Goal: Task Accomplishment & Management: Manage account settings

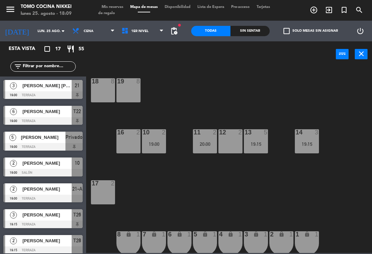
click at [124, 145] on div "16 2" at bounding box center [128, 141] width 24 height 24
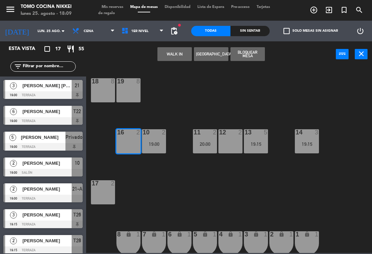
click at [176, 61] on button "WALK IN" at bounding box center [174, 54] width 34 height 14
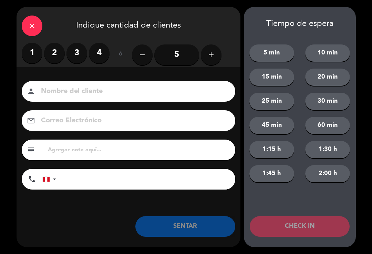
click at [26, 24] on div "close" at bounding box center [32, 25] width 21 height 21
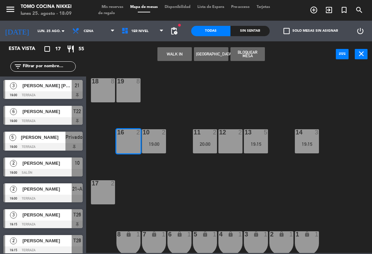
click at [165, 60] on button "WALK IN" at bounding box center [174, 54] width 34 height 14
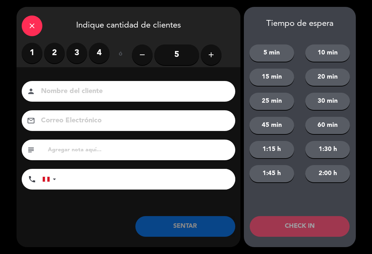
click at [55, 43] on label "2" at bounding box center [54, 53] width 21 height 21
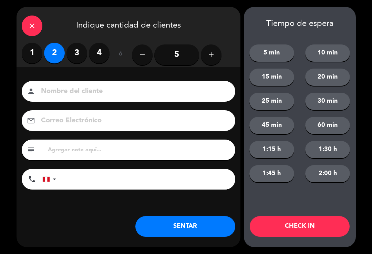
click at [56, 60] on label "2" at bounding box center [54, 53] width 21 height 21
click at [87, 102] on div "Nombre del cliente person Correo Electrónico email subject phone [GEOGRAPHIC_DA…" at bounding box center [129, 136] width 224 height 111
click at [72, 91] on input at bounding box center [133, 91] width 186 height 12
type input "[PERSON_NAME]"
click at [264, 158] on button "1:15 h" at bounding box center [271, 149] width 45 height 17
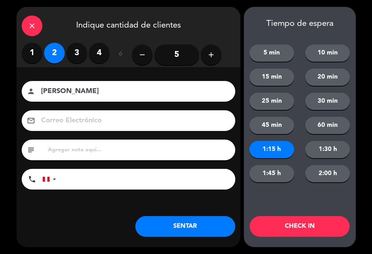
click at [70, 180] on input "tel" at bounding box center [149, 179] width 172 height 21
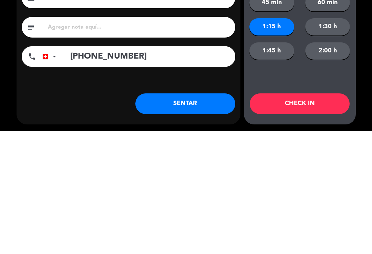
type input "[PHONE_NUMBER]"
click at [289, 231] on button "CHECK IN" at bounding box center [300, 226] width 100 height 21
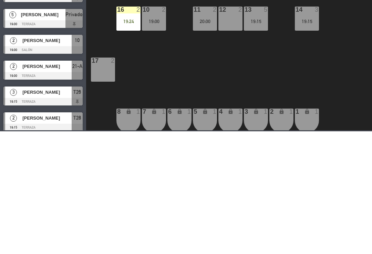
click at [227, 153] on div "12 2" at bounding box center [230, 141] width 24 height 24
click at [178, 51] on button "WALK IN" at bounding box center [174, 54] width 34 height 14
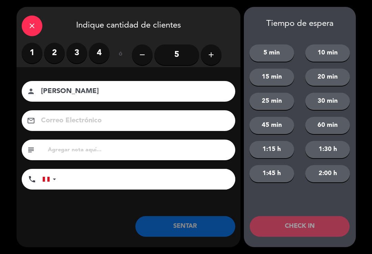
type input "[PERSON_NAME]"
click at [54, 49] on label "2" at bounding box center [54, 53] width 21 height 21
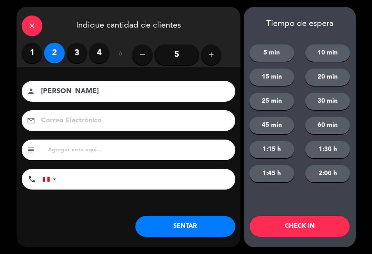
click at [72, 214] on div "Nombre del cliente person [PERSON_NAME] Correo Electrónico email subject phone …" at bounding box center [129, 146] width 224 height 159
click at [325, 173] on button "2:00 h" at bounding box center [327, 173] width 45 height 17
click at [269, 229] on button "CHECK IN" at bounding box center [300, 226] width 100 height 21
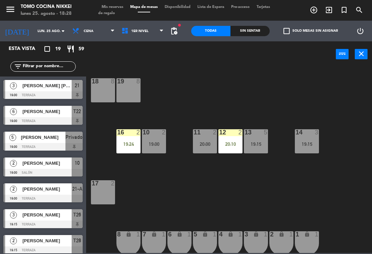
click at [154, 35] on span "1er Nivel" at bounding box center [142, 30] width 49 height 15
click at [149, 60] on ng-component "menu Tomo Cocina Nikkei lunes 25. agosto - 18:28 Mis reservas Mapa de mesas Dis…" at bounding box center [186, 126] width 372 height 253
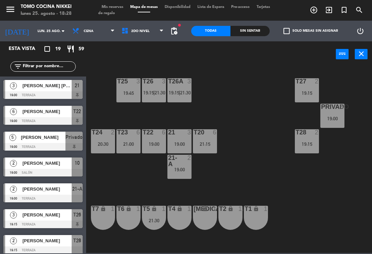
click at [216, 137] on div "T20 6 21:15" at bounding box center [205, 141] width 24 height 24
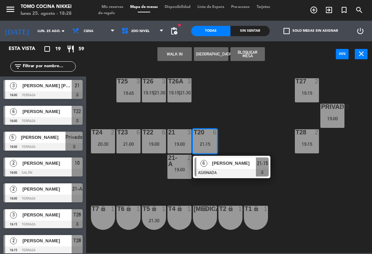
click at [188, 52] on button "WALK IN" at bounding box center [174, 54] width 34 height 14
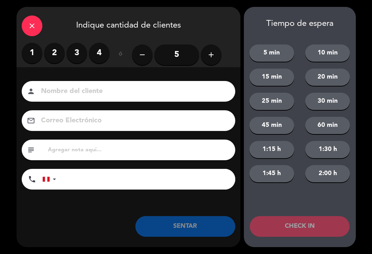
click at [105, 52] on label "4" at bounding box center [99, 53] width 21 height 21
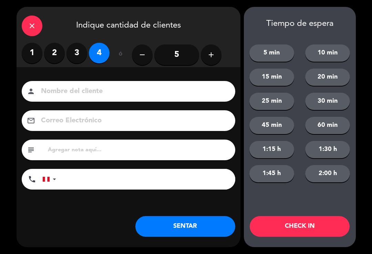
click at [128, 90] on input at bounding box center [133, 91] width 186 height 12
type input "F"
type input "[PERSON_NAME]"
click at [335, 129] on button "60 min" at bounding box center [327, 125] width 45 height 17
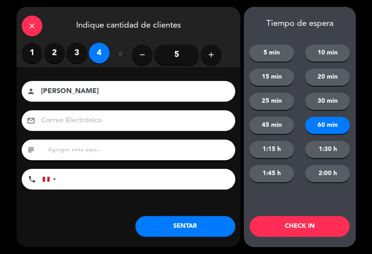
click at [339, 226] on button "CHECK IN" at bounding box center [300, 226] width 100 height 21
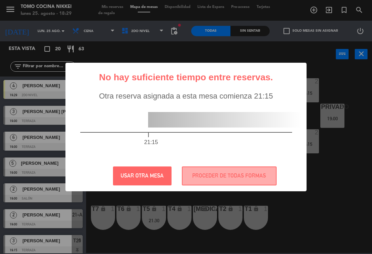
click at [159, 170] on button "USAR OTRA MESA" at bounding box center [142, 175] width 59 height 19
click at [252, 176] on button "PROCEDER DE TODAS FORMAS" at bounding box center [229, 175] width 95 height 19
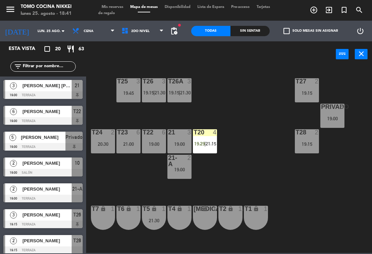
click at [113, 8] on span "Mis reservas" at bounding box center [112, 7] width 29 height 4
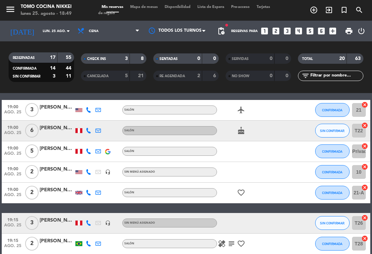
scroll to position [171, 0]
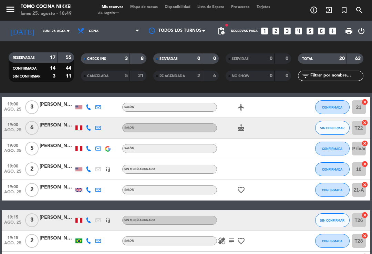
click at [245, 131] on icon "cake" at bounding box center [241, 128] width 8 height 8
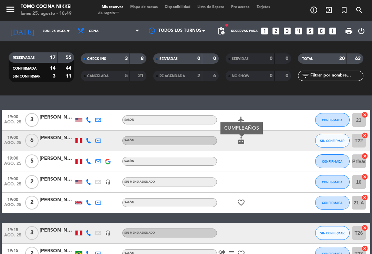
scroll to position [157, 0]
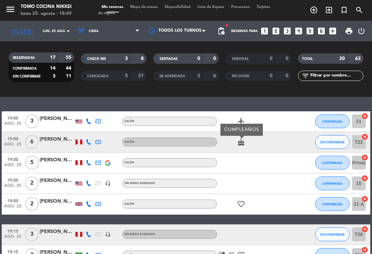
click at [241, 201] on icon "favorite_border" at bounding box center [241, 204] width 8 height 8
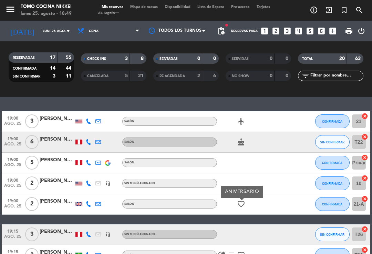
scroll to position [227, 0]
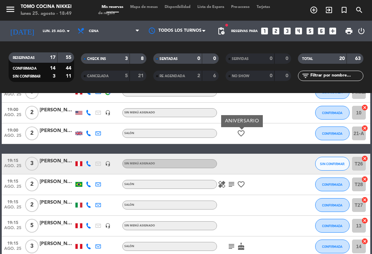
click at [241, 182] on icon "favorite_border" at bounding box center [241, 184] width 8 height 8
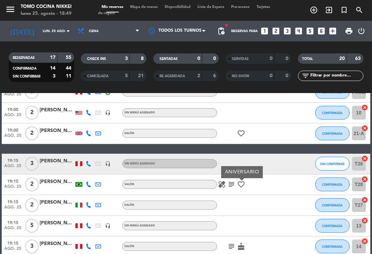
click at [233, 183] on icon "subject" at bounding box center [231, 184] width 8 height 8
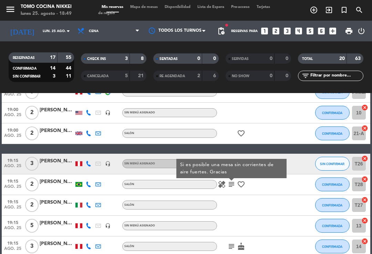
click at [224, 188] on icon "healing" at bounding box center [222, 184] width 8 height 8
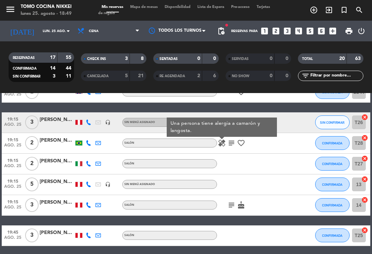
scroll to position [269, 0]
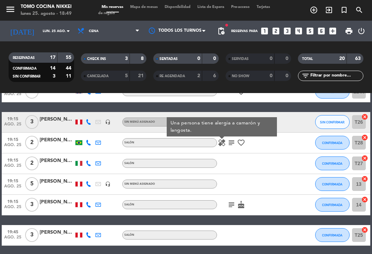
click at [240, 208] on icon "cake" at bounding box center [241, 204] width 8 height 8
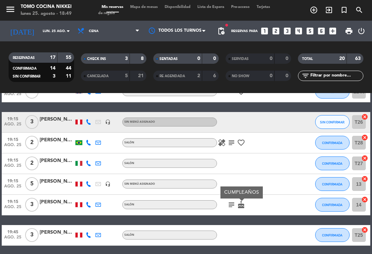
click at [231, 202] on icon "subject" at bounding box center [231, 204] width 8 height 8
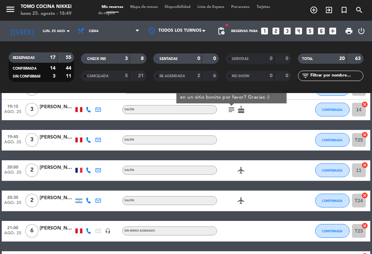
scroll to position [371, 0]
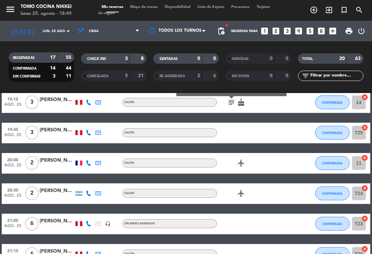
click at [245, 163] on icon "airplanemode_active" at bounding box center [241, 163] width 8 height 8
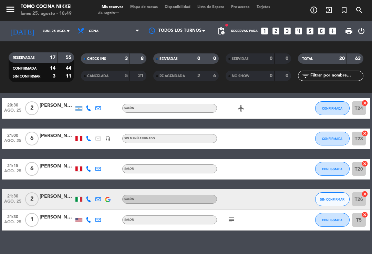
scroll to position [456, 0]
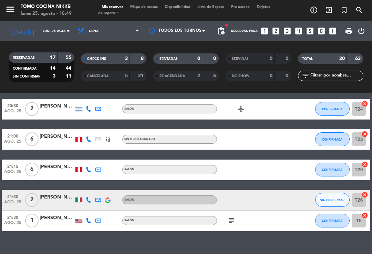
click at [230, 221] on icon "subject" at bounding box center [231, 220] width 8 height 8
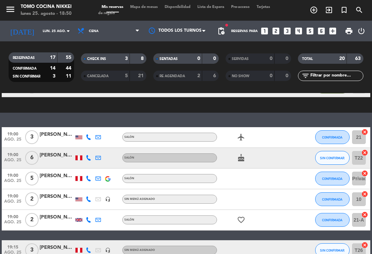
scroll to position [140, 0]
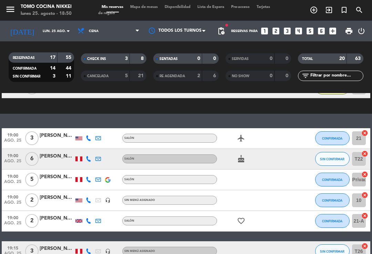
click at [238, 162] on icon "cake" at bounding box center [241, 159] width 8 height 8
click at [244, 222] on icon "favorite_border" at bounding box center [241, 221] width 8 height 8
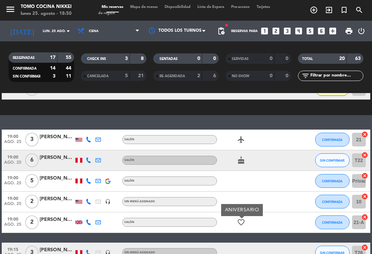
scroll to position [168, 0]
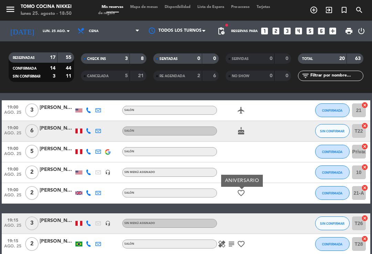
click at [241, 132] on icon "cake" at bounding box center [241, 131] width 8 height 8
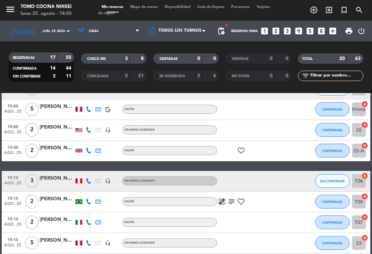
scroll to position [211, 0]
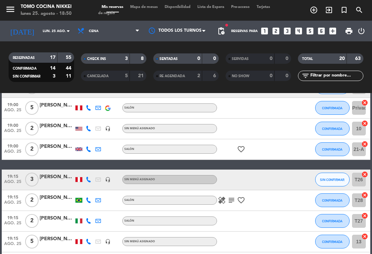
click at [245, 150] on icon "favorite_border" at bounding box center [241, 149] width 8 height 8
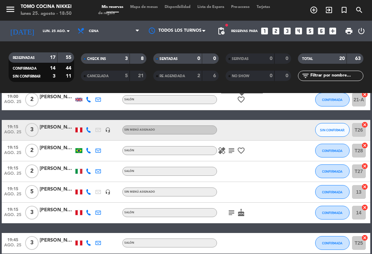
scroll to position [268, 0]
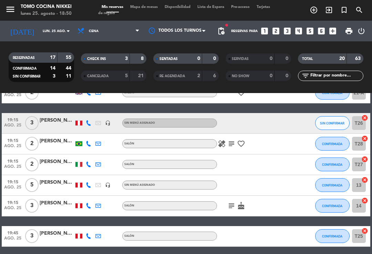
click at [243, 144] on icon "favorite_border" at bounding box center [241, 143] width 8 height 8
click at [222, 140] on icon "healing" at bounding box center [222, 143] width 8 height 8
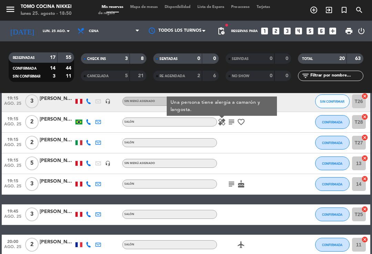
scroll to position [304, 0]
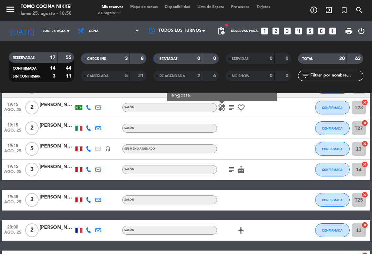
click at [243, 169] on icon "cake" at bounding box center [241, 169] width 8 height 8
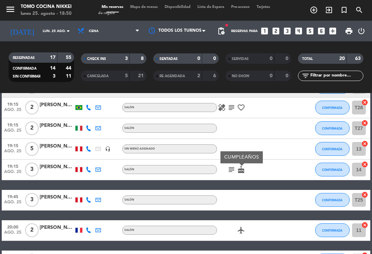
click at [232, 168] on icon "subject" at bounding box center [231, 169] width 8 height 8
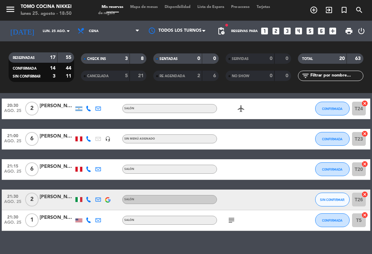
scroll to position [456, 0]
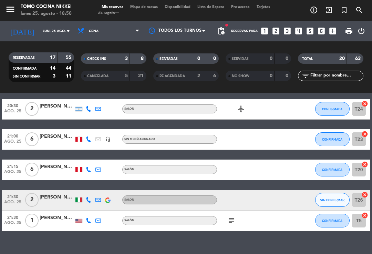
click at [230, 216] on icon "subject" at bounding box center [231, 220] width 8 height 8
click at [231, 222] on icon "subject" at bounding box center [231, 220] width 8 height 8
click at [153, 9] on span "Mapa de mesas" at bounding box center [144, 7] width 34 height 4
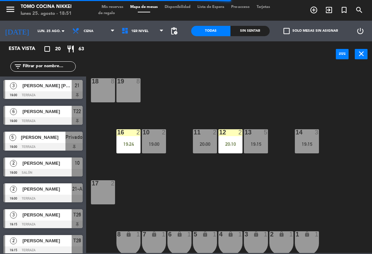
click at [114, 8] on span "Mis reservas" at bounding box center [112, 7] width 29 height 4
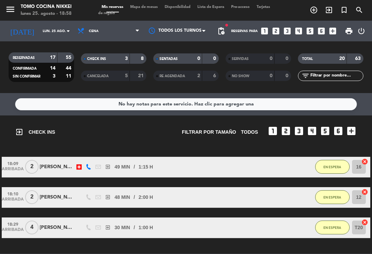
click at [155, 7] on span "Mapa de mesas" at bounding box center [144, 7] width 34 height 4
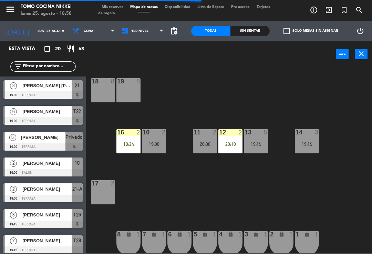
click at [108, 6] on span "Mis reservas" at bounding box center [112, 7] width 29 height 4
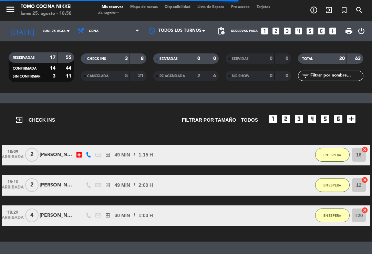
click at [184, 59] on div "SENTADAS" at bounding box center [171, 59] width 32 height 8
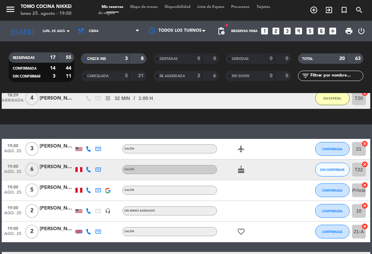
scroll to position [129, 0]
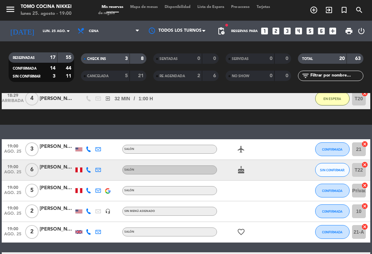
click at [337, 211] on span "CONFIRMADA" at bounding box center [332, 211] width 20 height 4
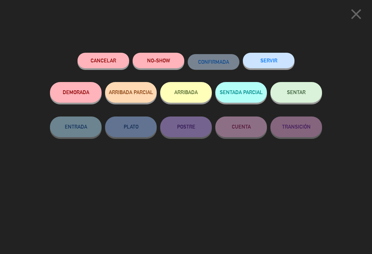
click at [302, 97] on button "SENTAR" at bounding box center [296, 92] width 52 height 21
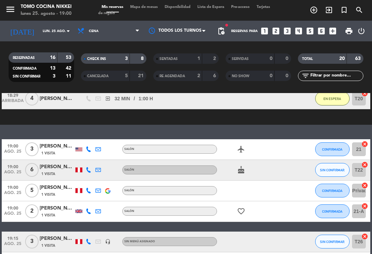
click at [329, 144] on button "CONFIRMADA" at bounding box center [332, 149] width 34 height 14
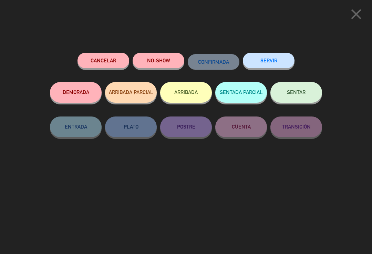
click at [292, 88] on button "SENTAR" at bounding box center [296, 92] width 52 height 21
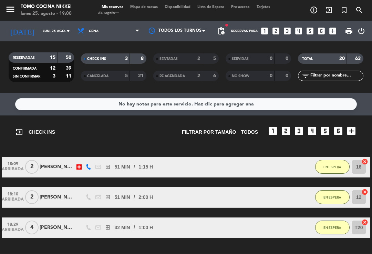
scroll to position [0, 0]
click at [191, 59] on div "2" at bounding box center [194, 59] width 14 height 8
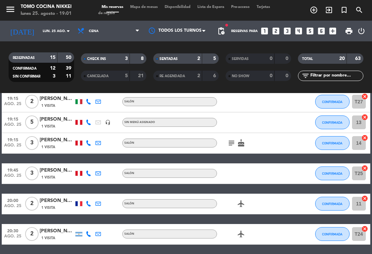
scroll to position [331, 0]
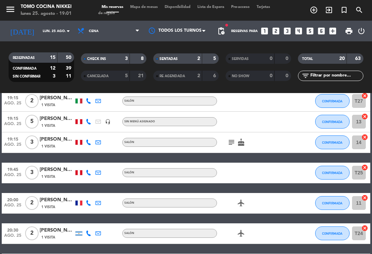
click at [151, 9] on span "Mapa de mesas" at bounding box center [144, 7] width 34 height 4
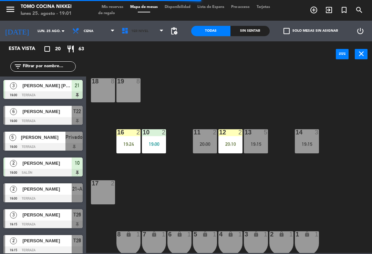
click at [135, 30] on span "1er Nivel" at bounding box center [139, 31] width 17 height 4
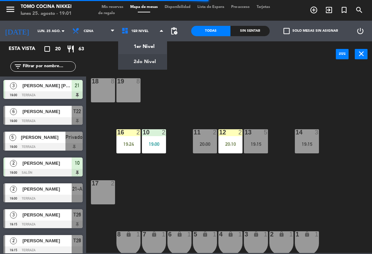
click at [139, 68] on ng-component "menu Tomo Cocina Nikkei lunes 25. agosto - 19:01 Mis reservas Mapa de mesas Dis…" at bounding box center [186, 126] width 372 height 253
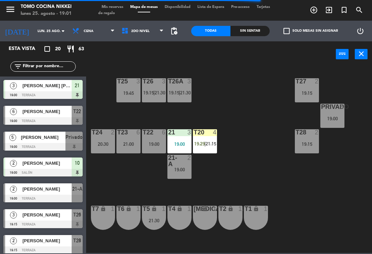
click at [127, 96] on div "T25 3 19:45" at bounding box center [128, 90] width 24 height 24
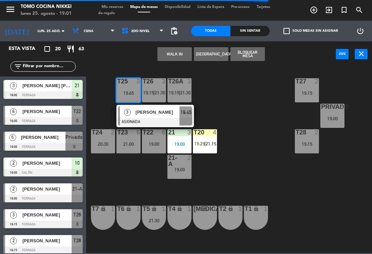
click at [164, 120] on div at bounding box center [155, 122] width 74 height 8
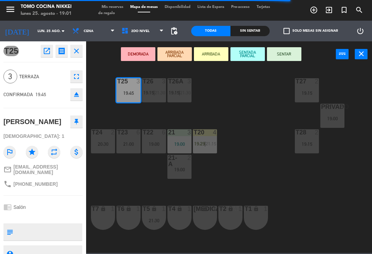
click at [252, 59] on button "SENTADA PARCIAL" at bounding box center [247, 54] width 34 height 14
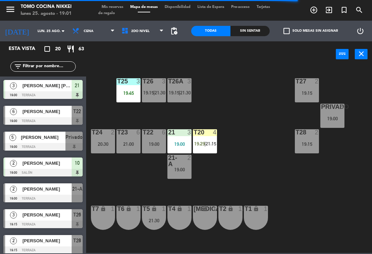
click at [252, 152] on div "T27 2 19:15 T25 3 19:45 T26A 3 19:15 | 21:30 T26 3 19:15 | 21:30 Privado 5 19:0…" at bounding box center [231, 159] width 282 height 187
click at [56, 114] on span "[PERSON_NAME]" at bounding box center [46, 111] width 49 height 7
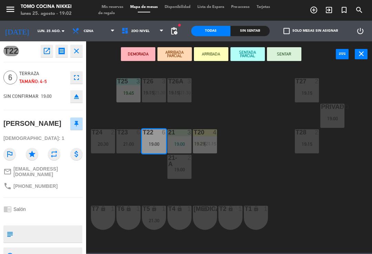
click at [286, 54] on button "SENTAR" at bounding box center [284, 54] width 34 height 14
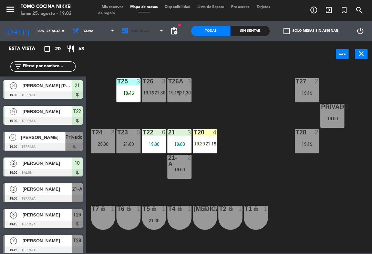
click at [142, 27] on span "2do Nivel" at bounding box center [142, 30] width 49 height 15
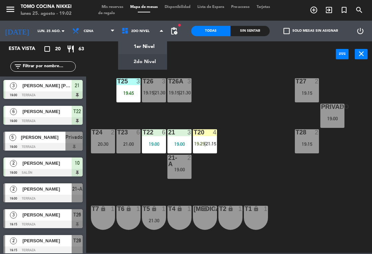
click at [150, 43] on ng-component "menu Tomo Cocina Nikkei lunes 25. agosto - 19:02 Mis reservas Mapa de mesas Dis…" at bounding box center [186, 126] width 372 height 253
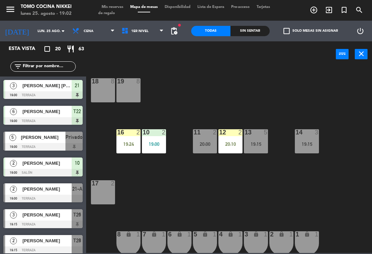
click at [139, 26] on span "1er Nivel" at bounding box center [142, 30] width 49 height 15
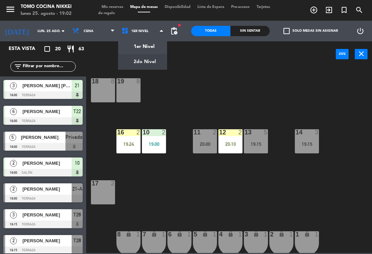
click at [150, 64] on ng-component "menu Tomo Cocina Nikkei lunes 25. agosto - 19:02 Mis reservas Mapa de mesas Dis…" at bounding box center [186, 126] width 372 height 253
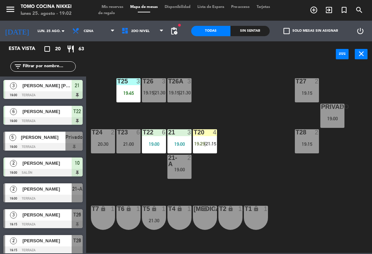
click at [225, 222] on div "T2 lock 1" at bounding box center [230, 218] width 24 height 24
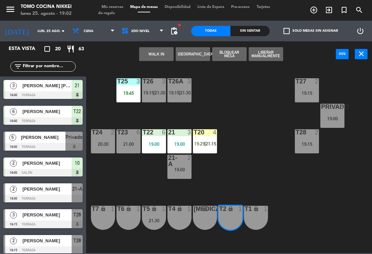
click at [169, 47] on button "WALK IN" at bounding box center [156, 54] width 34 height 14
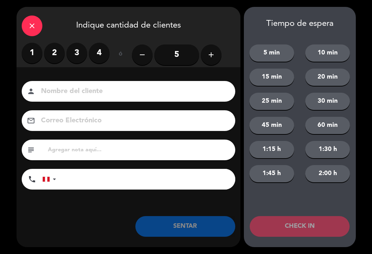
click at [55, 58] on label "2" at bounding box center [54, 53] width 21 height 21
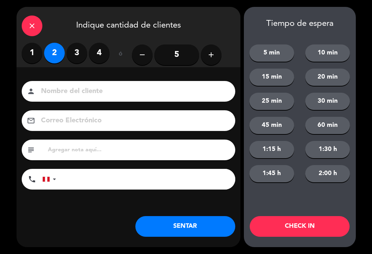
click at [71, 91] on input at bounding box center [133, 91] width 186 height 12
type input "[PERSON_NAME]"
click at [11, 74] on div "close Indique cantidad de clientes 1 2 3 4 ó remove 5 add Nombre del cliente pe…" at bounding box center [186, 127] width 372 height 254
click at [190, 180] on input "tel" at bounding box center [149, 179] width 172 height 21
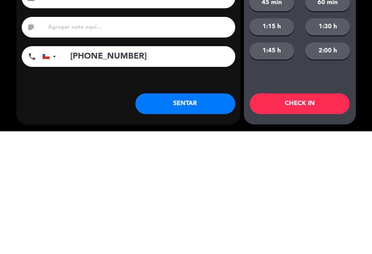
type input "[PHONE_NUMBER]"
click at [89, 90] on div "Nombre del cliente person [PERSON_NAME] Electrónico email subject phone [GEOGRA…" at bounding box center [129, 146] width 224 height 159
click at [282, 165] on button "1:45 h" at bounding box center [271, 173] width 45 height 17
click at [278, 165] on button "1:45 h" at bounding box center [271, 173] width 45 height 17
click at [182, 231] on button "SENTAR" at bounding box center [185, 226] width 100 height 21
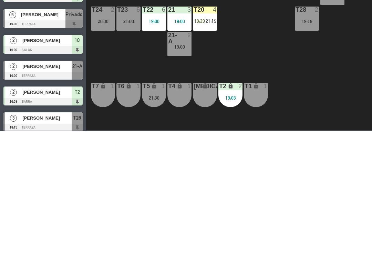
click at [206, 218] on div "[MEDICAL_DATA] lock 1" at bounding box center [205, 218] width 24 height 24
click at [210, 219] on div "[MEDICAL_DATA] lock 1" at bounding box center [205, 218] width 24 height 24
click at [232, 219] on div "19:03" at bounding box center [230, 220] width 24 height 5
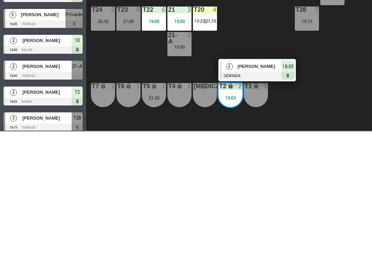
click at [213, 219] on div "[MEDICAL_DATA] lock 1" at bounding box center [205, 218] width 24 height 24
click at [293, 190] on span "19:03" at bounding box center [287, 189] width 11 height 8
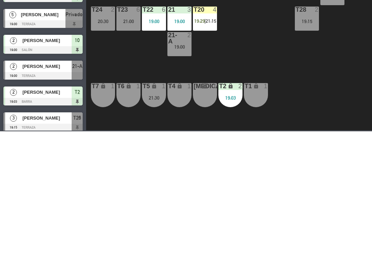
click at [205, 218] on div "[MEDICAL_DATA] lock 1" at bounding box center [205, 218] width 24 height 24
click at [208, 218] on div "[MEDICAL_DATA] lock 1" at bounding box center [205, 218] width 24 height 24
click at [231, 220] on div "19:03" at bounding box center [230, 220] width 24 height 5
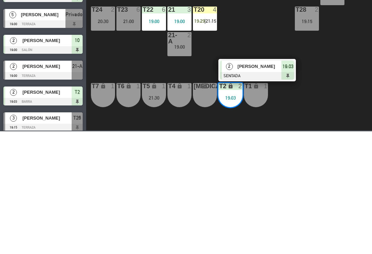
click at [207, 217] on div "[MEDICAL_DATA] lock 1" at bounding box center [205, 218] width 24 height 24
click at [282, 191] on span "19:03" at bounding box center [287, 189] width 11 height 8
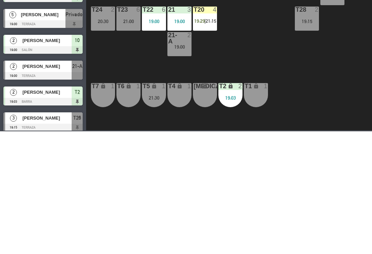
click at [210, 215] on div "[MEDICAL_DATA] lock 1" at bounding box center [205, 218] width 24 height 24
click at [268, 188] on div "T27 2 19:15 T25 3 19:45 T26A 3 19:15 | 21:30 T26 3 19:15 | 21:30 Privado 5 19:0…" at bounding box center [231, 159] width 282 height 187
click at [238, 219] on div "19:03" at bounding box center [230, 220] width 24 height 5
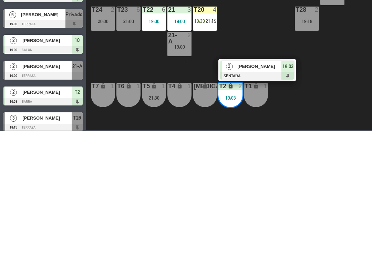
click at [273, 196] on div at bounding box center [257, 199] width 74 height 8
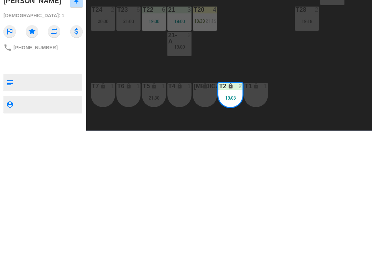
click at [206, 215] on div "[MEDICAL_DATA] lock 1" at bounding box center [205, 218] width 24 height 24
click at [230, 53] on button "Unir" at bounding box center [229, 54] width 34 height 14
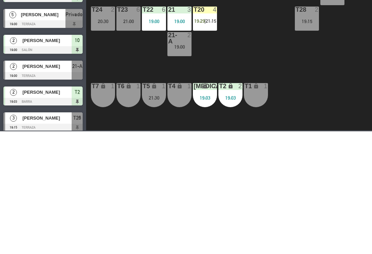
click at [263, 151] on div "T27 2 19:15 T25 3 19:45 T26A 3 19:15 | 21:30 T26 3 19:15 | 21:30 Privado 5 19:0…" at bounding box center [231, 159] width 282 height 187
click at [164, 86] on div "T26 3 19:15 | 21:30" at bounding box center [154, 90] width 24 height 24
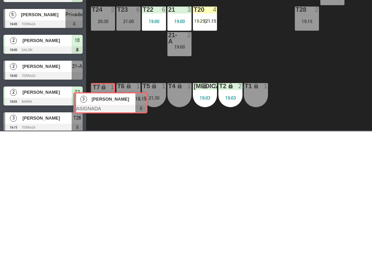
scroll to position [4, 0]
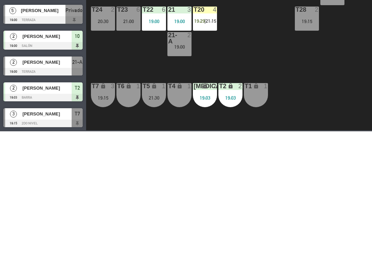
click at [168, 182] on div "T27 2 19:15 T25 3 19:45 T26A 2 21:30 T26 2 21:30 Privado 5 19:00 T24 2 20:30 T2…" at bounding box center [231, 159] width 282 height 187
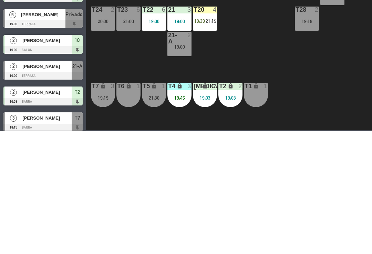
scroll to position [0, 0]
click at [248, 157] on div "T27 2 19:15 T25 4 T26A 2 21:30 T26 2 21:30 Privado 5 19:00 T24 2 20:30 T23 6 21…" at bounding box center [231, 159] width 282 height 187
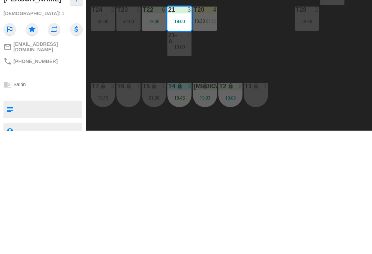
click at [195, 53] on button "Mover" at bounding box center [193, 54] width 34 height 14
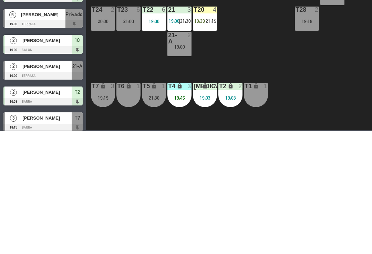
scroll to position [141, 0]
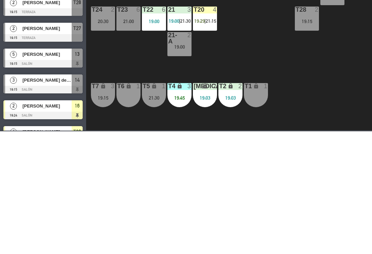
click at [263, 160] on div "T27 2 19:15 T25 4 T26A 2 T26 2 Privado 5 19:00 T24 2 20:30 T23 6 21:00 T22 6 19…" at bounding box center [231, 159] width 282 height 187
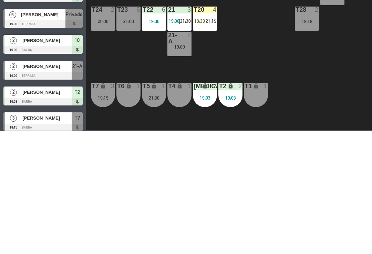
scroll to position [0, 0]
click at [263, 187] on div "T27 2 19:15 T25 4 T26A 3 19:45 T26 2 Privado 5 19:00 T24 2 20:30 T23 6 21:00 T2…" at bounding box center [231, 159] width 282 height 187
click at [259, 180] on div "T27 2 19:15 T25 4 T26A 3 19:45 T26 2 Privado 5 19:00 T24 2 20:30 T23 6 21:00 T2…" at bounding box center [231, 159] width 282 height 187
click at [185, 91] on div "19:45" at bounding box center [179, 93] width 24 height 5
click at [216, 116] on div "[PERSON_NAME]" at bounding box center [208, 111] width 45 height 11
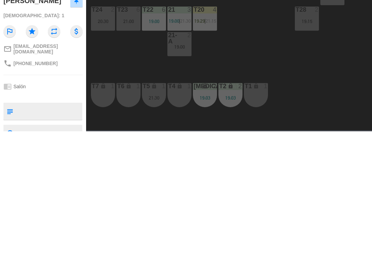
click at [283, 54] on button "SENTAR" at bounding box center [284, 54] width 34 height 14
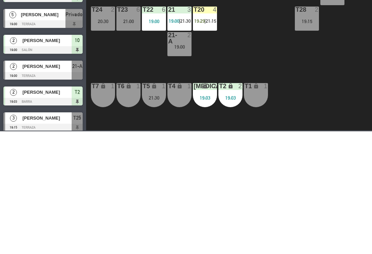
click at [270, 162] on div "T27 2 19:15 T25 3 19:15 T26A 3 19:04 T26 2 Privado 5 19:00 T24 2 20:30 T23 6 21…" at bounding box center [231, 159] width 282 height 187
click at [236, 136] on div "T27 2 19:15 T25 3 19:15 T26A 3 19:45 T26 2 Privado 5 19:00 T24 2 20:30 T23 6 21…" at bounding box center [231, 159] width 282 height 187
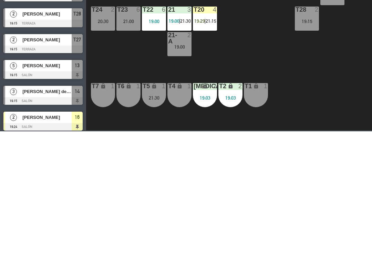
scroll to position [129, 0]
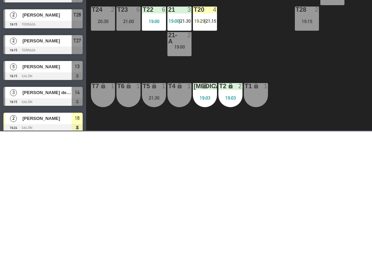
click at [55, 191] on span "[PERSON_NAME]" at bounding box center [46, 189] width 49 height 7
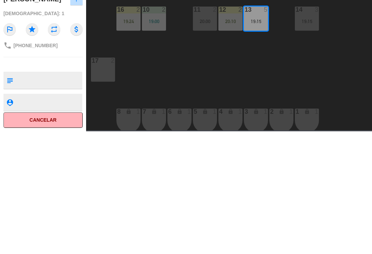
click at [250, 53] on button "SENTADA PARCIAL" at bounding box center [247, 54] width 34 height 14
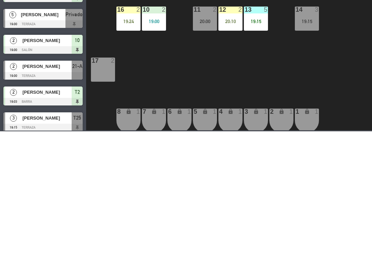
scroll to position [0, 0]
click at [255, 194] on div "18 8 19 8 16 2 19:24 10 2 19:00 11 2 20:00 12 2 20:10 13 5 19:15 14 3 19:15 17 …" at bounding box center [231, 159] width 282 height 187
click at [266, 26] on div "Sin sentar" at bounding box center [249, 31] width 39 height 10
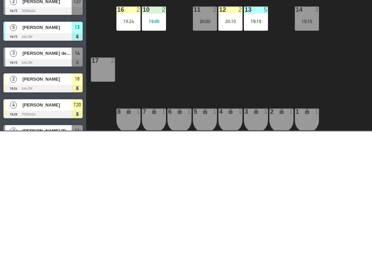
scroll to position [65, 0]
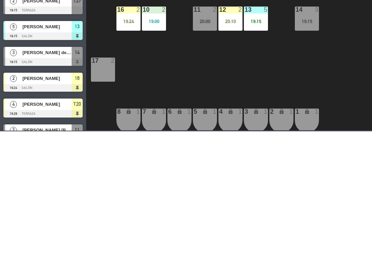
click at [59, 183] on div at bounding box center [42, 185] width 79 height 8
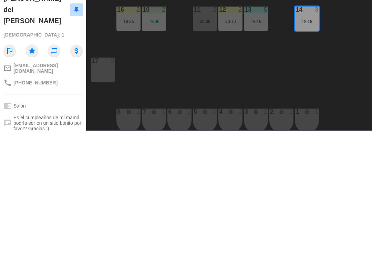
click at [290, 51] on button "SENTAR" at bounding box center [284, 54] width 34 height 14
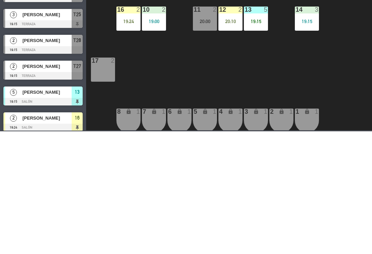
scroll to position [0, 0]
click at [52, 120] on div at bounding box center [42, 121] width 79 height 8
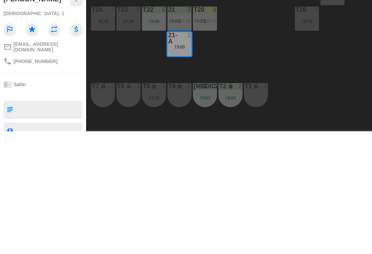
click at [285, 57] on button "SENTAR" at bounding box center [284, 54] width 34 height 14
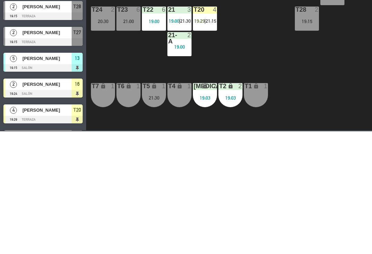
scroll to position [9, 0]
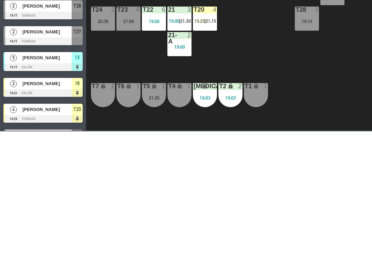
click at [42, 178] on span "[PERSON_NAME]" at bounding box center [46, 180] width 49 height 7
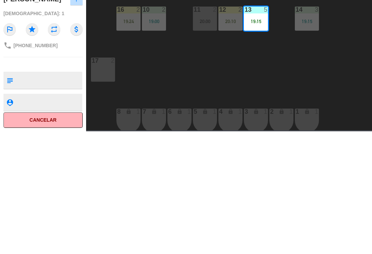
click at [249, 58] on button "SENTADA PARCIAL" at bounding box center [247, 54] width 34 height 14
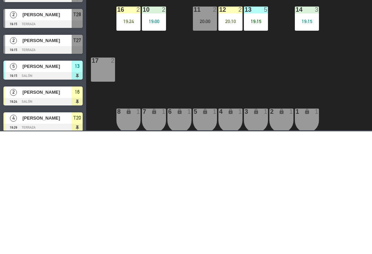
click at [203, 27] on div "Todas" at bounding box center [210, 31] width 39 height 10
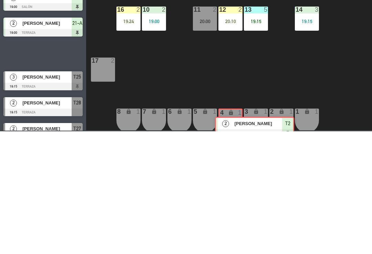
scroll to position [44, 0]
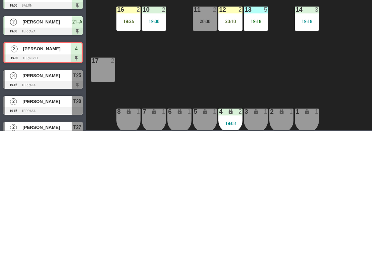
click at [230, 240] on div "4 lock 2 19:03" at bounding box center [230, 243] width 24 height 24
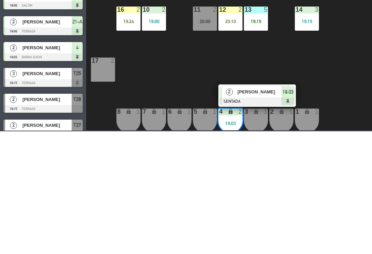
click at [247, 217] on span "[PERSON_NAME]" at bounding box center [260, 214] width 44 height 7
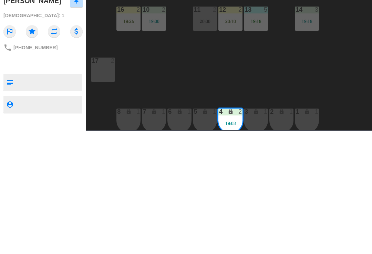
click at [256, 239] on div "3 lock 1" at bounding box center [256, 243] width 24 height 24
click at [224, 57] on button "Unir" at bounding box center [229, 54] width 34 height 14
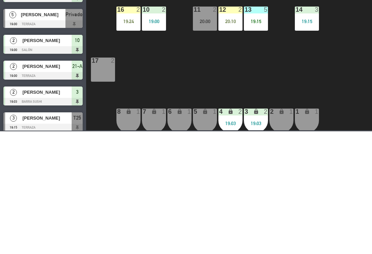
click at [129, 28] on span "2do Nivel" at bounding box center [142, 30] width 49 height 15
click at [130, 55] on ng-component "menu Tomo Cocina Nikkei lunes 25. agosto - 19:05 Mis reservas Mapa de mesas Dis…" at bounding box center [186, 126] width 372 height 253
click at [131, 30] on span "2do Nivel" at bounding box center [140, 31] width 18 height 4
click at [134, 65] on ng-component "menu Tomo Cocina Nikkei lunes 25. agosto - 19:05 Mis reservas Mapa de mesas Dis…" at bounding box center [186, 126] width 372 height 253
click at [134, 51] on div "power_input close" at bounding box center [211, 54] width 250 height 26
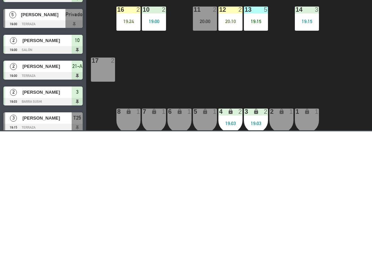
click at [142, 32] on span "2do Nivel" at bounding box center [140, 31] width 18 height 4
click at [152, 50] on ng-component "menu Tomo Cocina Nikkei lunes 25. agosto - 19:05 Mis reservas Mapa de mesas Dis…" at bounding box center [186, 126] width 372 height 253
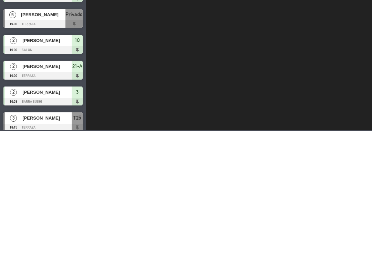
click at [127, 35] on span "1er Nivel" at bounding box center [142, 30] width 49 height 15
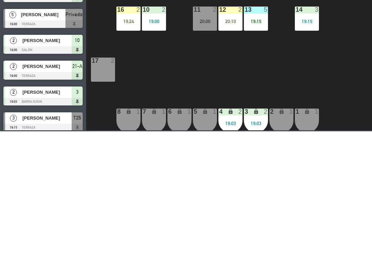
click at [144, 65] on ng-component "menu Tomo Cocina Nikkei lunes 25. agosto - 19:05 Mis reservas Mapa de mesas Dis…" at bounding box center [186, 126] width 372 height 253
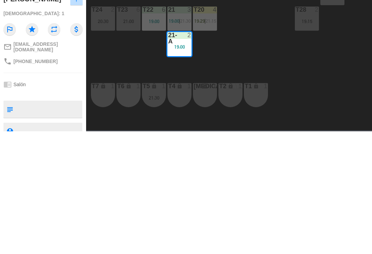
click at [240, 54] on button "Cambiar" at bounding box center [229, 54] width 34 height 14
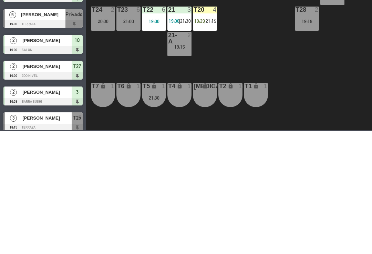
click at [266, 115] on div "T27 2 19:00 T25 3 19:15 T26A 3 19:45 T26 2 Privado 5 19:00 T24 2 20:30 T23 6 21…" at bounding box center [231, 159] width 282 height 187
click at [176, 219] on div "T4 lock 1" at bounding box center [179, 218] width 24 height 24
click at [206, 221] on div "[MEDICAL_DATA] lock 1" at bounding box center [205, 218] width 24 height 24
click at [224, 219] on div "T2 lock 1" at bounding box center [230, 218] width 24 height 24
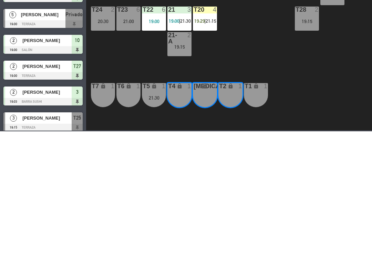
click at [159, 59] on button "WALK IN" at bounding box center [156, 54] width 34 height 14
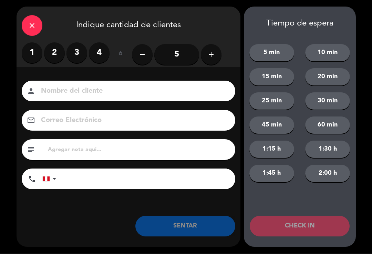
click at [69, 57] on label "3" at bounding box center [76, 53] width 21 height 21
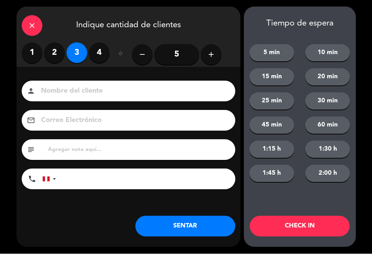
click at [73, 88] on input at bounding box center [133, 91] width 186 height 12
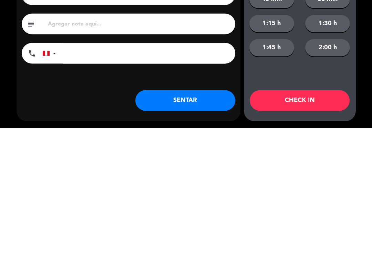
type input "[PERSON_NAME]"
click at [184, 169] on input "tel" at bounding box center [149, 179] width 172 height 21
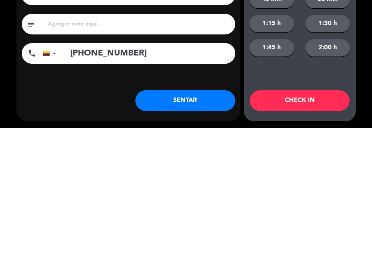
type input "[PHONE_NUMBER]"
click at [276, 165] on button "1:45 h" at bounding box center [271, 173] width 45 height 17
click at [275, 165] on button "1:45 h" at bounding box center [271, 173] width 45 height 17
click at [270, 49] on button "5 min" at bounding box center [271, 52] width 45 height 17
click at [301, 226] on button "CHECK IN" at bounding box center [300, 226] width 100 height 21
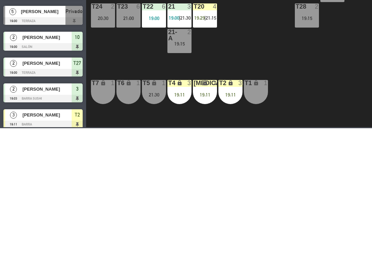
click at [213, 217] on div "[MEDICAL_DATA] lock 3 19:11" at bounding box center [205, 218] width 24 height 24
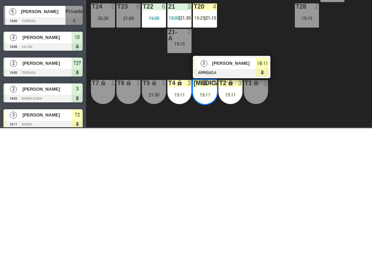
click at [250, 193] on div "[PERSON_NAME]" at bounding box center [233, 188] width 45 height 11
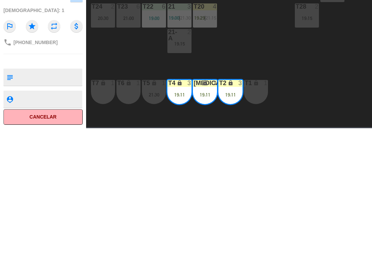
click at [39, 201] on textarea at bounding box center [49, 203] width 66 height 14
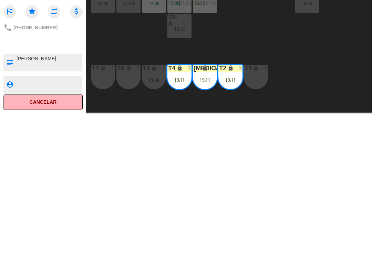
scroll to position [0, 0]
type textarea "[PERSON_NAME]"
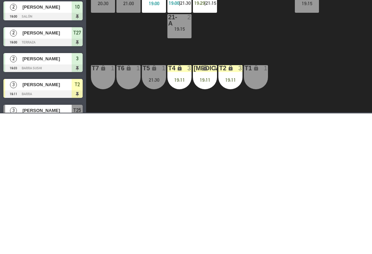
scroll to position [16, 0]
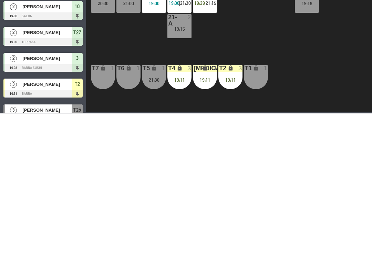
click at [162, 137] on div "T22 6 19:00" at bounding box center [154, 141] width 24 height 24
click at [316, 188] on div "T27 2 19:00 T25 3 19:15 T26A 3 19:45 T26 2 Privado 5 19:00 T24 2 20:30 T23 6 21…" at bounding box center [231, 159] width 282 height 187
click at [178, 93] on div "19:45" at bounding box center [179, 93] width 24 height 5
click at [194, 112] on span "[PERSON_NAME]" at bounding box center [209, 111] width 44 height 7
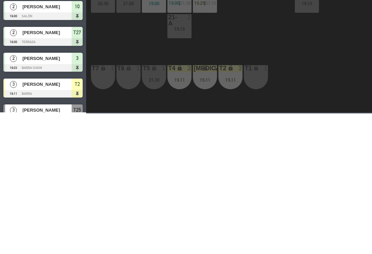
click at [162, 90] on div "T26 2" at bounding box center [154, 90] width 24 height 24
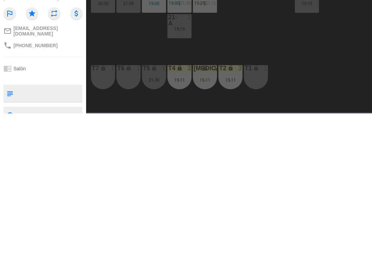
click at [234, 60] on button "Unir" at bounding box center [229, 54] width 34 height 14
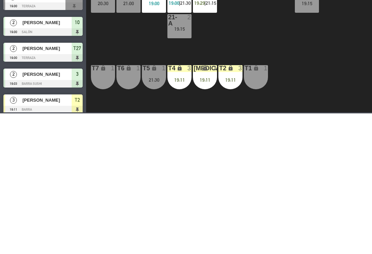
scroll to position [0, 0]
click at [207, 146] on span "21:15" at bounding box center [211, 144] width 11 height 6
click at [139, 33] on span "2do Nivel" at bounding box center [142, 30] width 49 height 15
click at [143, 43] on ng-component "menu Tomo Cocina Nikkei lunes 25. agosto - 19:08 Mis reservas Mapa de mesas Dis…" at bounding box center [186, 126] width 372 height 253
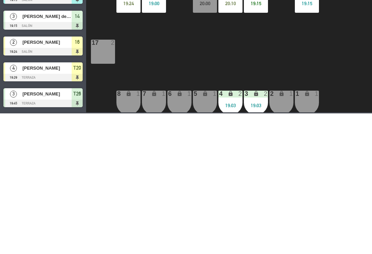
scroll to position [211, 0]
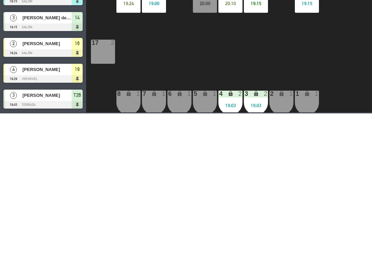
click at [188, 102] on div "18 8 19 4 19:29 16 2 19:24 10 2 19:00 11 2 20:00 12 2 20:10 13 5 19:15 14 3 19:…" at bounding box center [231, 159] width 282 height 187
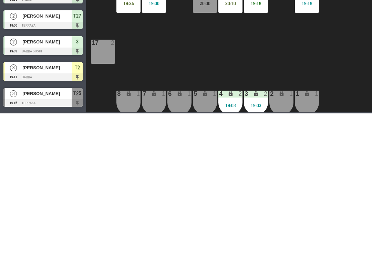
scroll to position [26, 0]
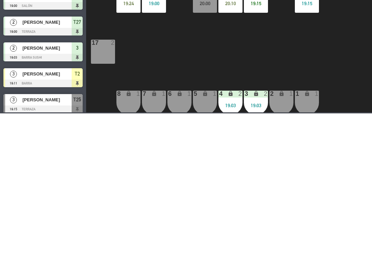
click at [46, 115] on div "[PERSON_NAME]" at bounding box center [42, 110] width 45 height 11
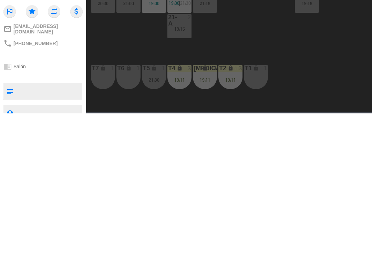
click at [287, 51] on button "SENTAR" at bounding box center [284, 54] width 34 height 14
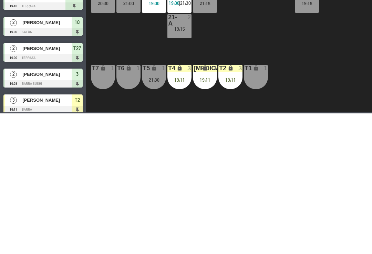
click at [284, 193] on div "T27 2 19:00 T25 3 19:15 T26A 3 19:45 T26 3 19:45 Privado 5 19:10 T24 2 20:30 T2…" at bounding box center [231, 159] width 282 height 187
click at [280, 195] on div "T27 2 19:00 T25 3 19:15 T26A 3 19:45 T26 3 19:45 Privado 5 19:10 T24 2 20:30 T2…" at bounding box center [231, 159] width 282 height 187
click at [278, 188] on div "T27 2 19:00 T25 3 19:15 T26A 3 19:45 T26 3 19:45 Privado 5 19:10 T24 2 20:30 T2…" at bounding box center [231, 159] width 282 height 187
click at [259, 182] on div "T27 2 19:00 T25 3 19:15 T26A 3 19:45 T26 3 19:45 Privado 5 19:10 T24 2 20:30 T2…" at bounding box center [231, 159] width 282 height 187
click at [182, 139] on div "21 3 19:00 | 21:30" at bounding box center [179, 141] width 24 height 24
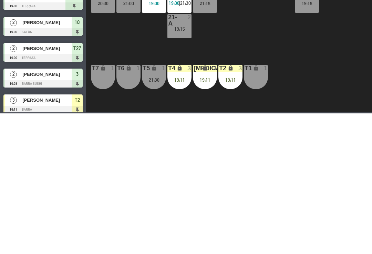
click at [259, 186] on div "T27 2 19:00 T25 3 19:15 T26A 3 19:45 T26 3 19:45 Privado 5 19:00 T24 2 20:30 T2…" at bounding box center [231, 159] width 282 height 187
click at [174, 143] on span "19:00" at bounding box center [174, 144] width 11 height 6
click at [296, 174] on div "T27 2 19:00 T25 3 19:15 T26A 3 19:45 T26 3 19:45 Privado 5 19:00 T24 2 20:30 T2…" at bounding box center [231, 159] width 282 height 187
click at [185, 176] on div "21-A 2 19:15" at bounding box center [179, 167] width 24 height 24
click at [289, 193] on div "T27 2 19:00 T25 3 19:15 T26A 3 19:45 T26 3 19:45 Privado 5 19:00 T24 2 20:30 T2…" at bounding box center [231, 159] width 282 height 187
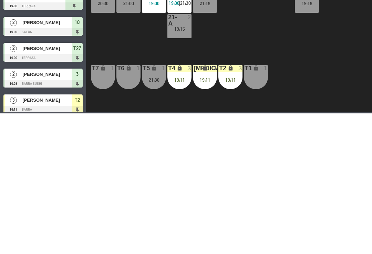
click at [255, 159] on div "T27 2 19:00 T25 3 19:15 T26A 3 19:45 T26 3 19:45 Privado 5 19:00 T24 2 20:30 T2…" at bounding box center [231, 159] width 282 height 187
click at [253, 164] on div "T27 2 19:00 T25 3 19:15 T26A 3 19:45 T26 3 19:45 Privado 5 19:00 T24 2 20:30 T2…" at bounding box center [231, 159] width 282 height 187
click at [280, 172] on div "T27 2 19:00 T25 3 19:15 T26A 3 19:45 T26 3 19:45 Privado 5 19:00 T24 2 20:30 T2…" at bounding box center [231, 159] width 282 height 187
click at [183, 210] on div "lock" at bounding box center [179, 209] width 11 height 7
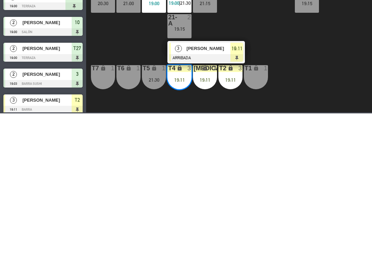
click at [196, 189] on span "[PERSON_NAME]" at bounding box center [209, 188] width 44 height 7
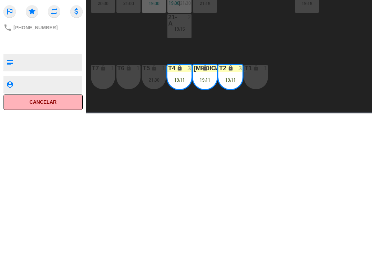
click at [242, 53] on button "SENTADA PARCIAL" at bounding box center [247, 54] width 34 height 14
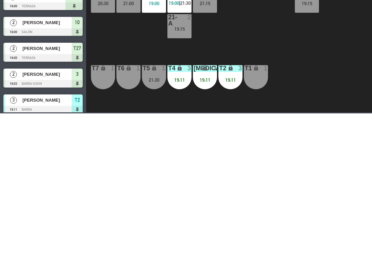
scroll to position [0, 0]
click at [264, 27] on div "Sin sentar" at bounding box center [249, 31] width 39 height 10
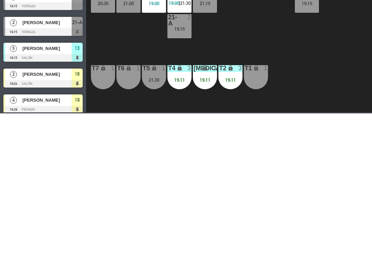
click at [266, 27] on div "Sin sentar" at bounding box center [249, 31] width 39 height 10
click at [27, 138] on span "[PERSON_NAME]" at bounding box center [46, 137] width 49 height 7
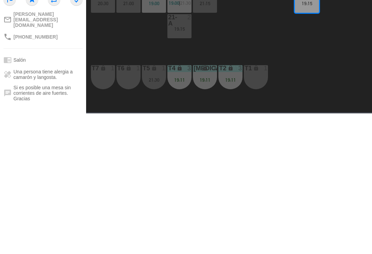
scroll to position [12, 0]
click at [287, 50] on button "SENTAR" at bounding box center [284, 54] width 34 height 14
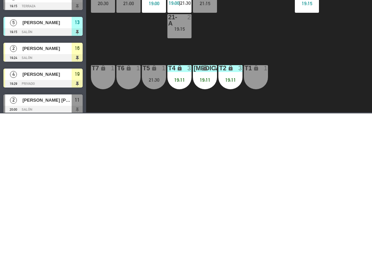
click at [121, 8] on span "Mis reservas" at bounding box center [112, 7] width 29 height 4
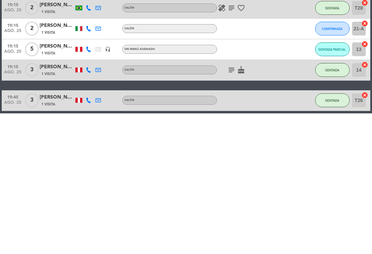
scroll to position [328, 0]
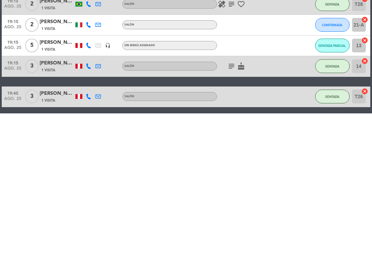
click at [231, 144] on icon "subject" at bounding box center [231, 145] width 8 height 8
click at [245, 145] on icon "favorite_border" at bounding box center [241, 145] width 8 height 8
click at [224, 143] on icon "healing" at bounding box center [222, 145] width 8 height 8
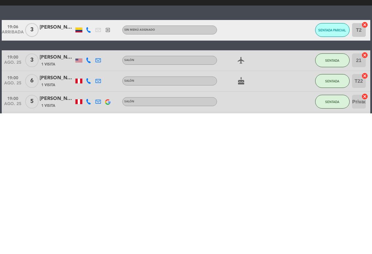
scroll to position [49, 0]
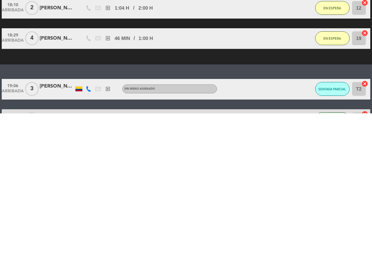
click at [152, 9] on span "Mapa de mesas" at bounding box center [144, 7] width 34 height 4
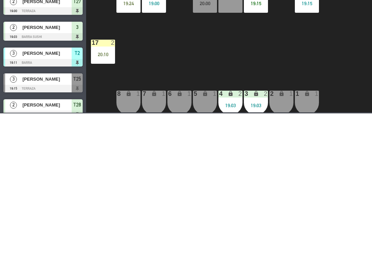
click at [232, 196] on div "18 8 19 4 19:29 16 2 19:24 10 2 19:00 11 2 20:00 12 2 13 5 19:15 14 3 19:15 17 …" at bounding box center [231, 159] width 282 height 187
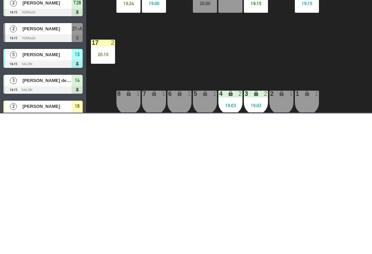
scroll to position [150, 0]
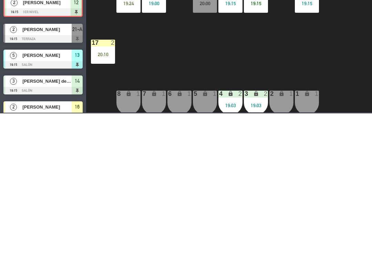
click at [237, 204] on div "18 8 19 4 19:29 16 2 19:24 10 2 19:00 11 2 20:00 12 2 19:15 13 5 19:15 14 3 19:…" at bounding box center [231, 159] width 282 height 187
click at [138, 35] on span "1er Nivel" at bounding box center [142, 30] width 49 height 15
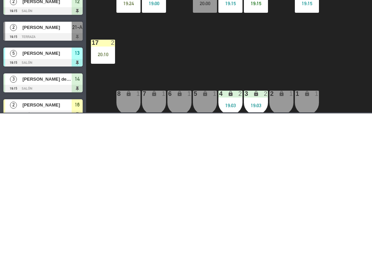
click at [144, 66] on ng-component "menu Tomo Cocina Nikkei lunes 25. agosto - 19:14 Mis reservas Mapa de mesas Dis…" at bounding box center [186, 126] width 372 height 253
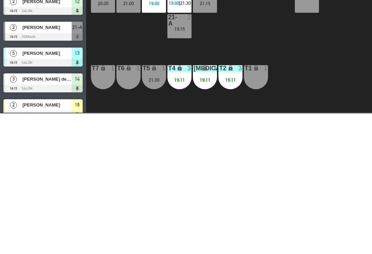
click at [271, 181] on div "T27 2 19:00 T25 3 19:15 T26A 3 19:45 T26 3 19:45 Privado 5 19:00 T24 2 20:30 T2…" at bounding box center [231, 159] width 282 height 187
click at [108, 144] on div "20:30" at bounding box center [103, 144] width 24 height 5
click at [258, 179] on div "T27 2 19:00 T25 3 19:15 T26A 3 19:45 T26 3 19:45 Privado 5 19:00 T24 2 20:30 T2…" at bounding box center [231, 159] width 282 height 187
click at [232, 188] on div "T27 2 19:00 T25 3 19:15 T26A 3 19:45 T26 3 19:45 Privado 5 19:00 T24 2 20:30 T2…" at bounding box center [231, 159] width 282 height 187
click at [296, 162] on div "T27 2 19:00 T25 3 19:15 T26A 3 19:45 T26 3 19:45 Privado 5 19:00 T24 2 20:30 T2…" at bounding box center [231, 159] width 282 height 187
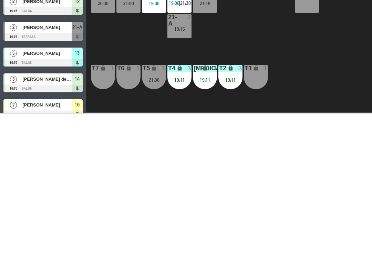
click at [269, 159] on div "T27 2 19:00 T25 3 19:15 T26A 3 19:45 T26 3 19:45 Privado 5 19:00 T24 2 20:30 T2…" at bounding box center [231, 159] width 282 height 187
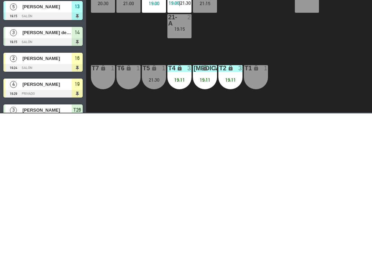
scroll to position [197, 0]
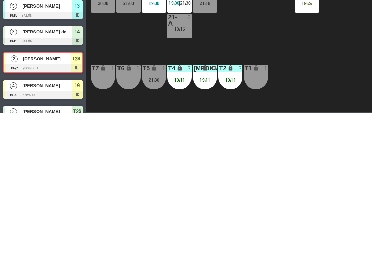
click at [315, 183] on div "T27 2 19:00 T25 3 19:15 T26A 3 19:45 T26 3 19:45 Privado 5 19:00 T24 2 20:30 T2…" at bounding box center [231, 159] width 282 height 187
click at [298, 192] on div "T27 2 19:00 T25 3 19:15 T26A 3 19:45 T26 3 19:45 Privado 5 19:00 T24 2 20:30 T2…" at bounding box center [231, 159] width 282 height 187
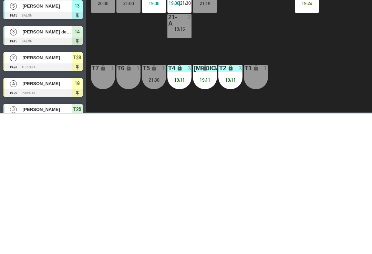
click at [246, 184] on div "T27 2 19:00 T25 3 19:15 T26A 3 19:45 T26 3 19:45 Privado 5 19:00 T24 2 20:30 T2…" at bounding box center [231, 159] width 282 height 187
click at [283, 201] on div "T27 2 19:00 T25 3 19:15 T26A 3 19:45 T26 3 19:45 Privado 5 19:00 T24 2 20:30 T2…" at bounding box center [231, 159] width 282 height 187
click at [291, 198] on div "T27 2 19:00 T25 3 19:15 T26A 3 19:45 T26 3 19:45 Privado 5 19:00 T24 2 20:30 T2…" at bounding box center [231, 159] width 282 height 187
click at [307, 198] on div "T27 2 19:00 T25 3 19:15 T26A 3 19:45 T26 3 19:45 Privado 5 19:00 T24 2 20:30 T2…" at bounding box center [231, 159] width 282 height 187
click at [142, 30] on span "2do Nivel" at bounding box center [140, 31] width 18 height 4
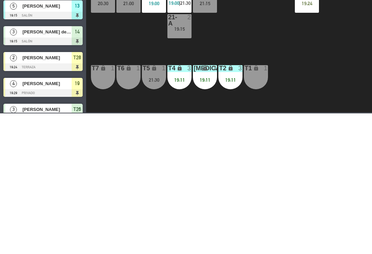
click at [139, 45] on ng-component "menu Tomo Cocina Nikkei lunes 25. agosto - 19:14 Mis reservas Mapa de mesas Dis…" at bounding box center [186, 126] width 372 height 253
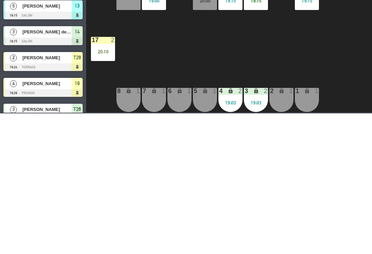
scroll to position [3, 0]
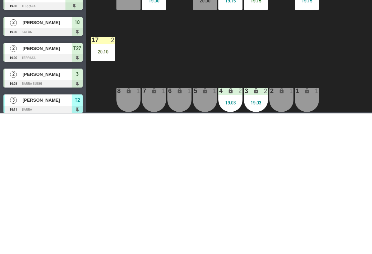
click at [226, 186] on div "18 8 19 4 19:29 16 2 10 2 19:00 11 2 20:00 12 2 19:15 13 5 19:15 14 3 19:15 17 …" at bounding box center [231, 159] width 282 height 187
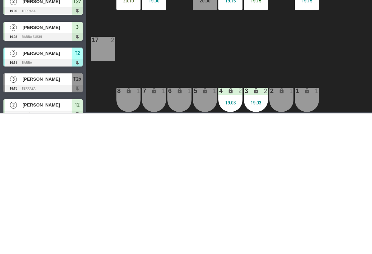
click at [298, 173] on div "18 8 19 4 19:29 16 2 20:10 10 2 19:00 11 2 20:00 12 2 19:15 13 5 19:15 14 3 19:…" at bounding box center [231, 159] width 282 height 187
click at [129, 90] on div "19:29" at bounding box center [128, 90] width 24 height 5
click at [178, 110] on span "[PERSON_NAME]" at bounding box center [158, 109] width 44 height 7
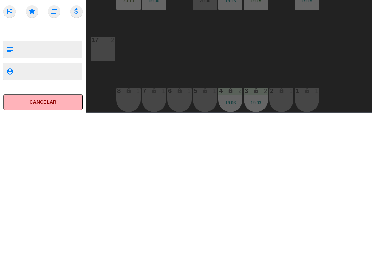
click at [282, 59] on button "SENTAR" at bounding box center [284, 54] width 34 height 14
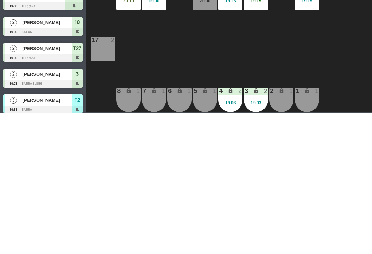
click at [204, 189] on div "18 8 19 4 19:15 16 2 20:10 10 2 19:00 11 2 20:00 12 2 19:15 13 5 19:15 14 3 19:…" at bounding box center [231, 159] width 282 height 187
click at [255, 32] on div "Sin sentar" at bounding box center [249, 31] width 39 height 10
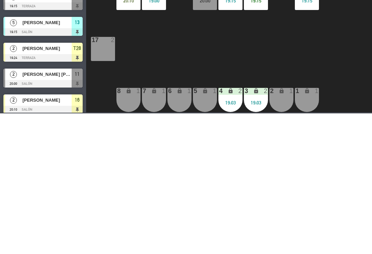
click at [58, 139] on span "[PERSON_NAME]" at bounding box center [46, 137] width 49 height 7
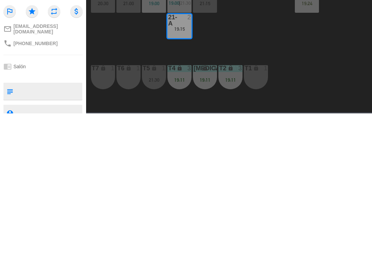
click at [286, 53] on button "SENTAR" at bounding box center [284, 54] width 34 height 14
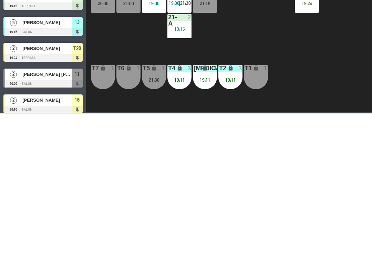
click at [320, 207] on div "T27 2 19:00 T25 3 19:15 T26A 3 19:45 T26 3 19:45 Privado 5 19:00 T24 2 20:30 T2…" at bounding box center [231, 159] width 282 height 187
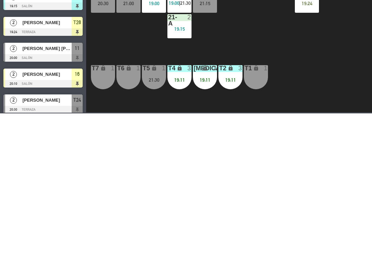
click at [142, 48] on div "power_input close" at bounding box center [211, 54] width 250 height 26
click at [152, 34] on span "1er Nivel" at bounding box center [142, 30] width 49 height 15
click at [149, 46] on ng-component "menu Tomo Cocina Nikkei lunes 25. agosto - 19:15 Mis reservas Mapa de mesas Dis…" at bounding box center [186, 126] width 372 height 253
click at [148, 34] on span "1er Nivel" at bounding box center [142, 30] width 49 height 15
click at [147, 58] on ng-component "menu Tomo Cocina Nikkei lunes 25. agosto - 19:15 Mis reservas Mapa de mesas Dis…" at bounding box center [186, 126] width 372 height 253
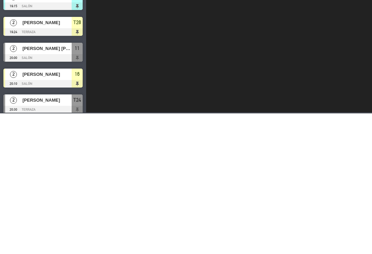
click at [147, 28] on span "2do Nivel" at bounding box center [142, 30] width 49 height 15
click at [149, 45] on ng-component "menu Tomo Cocina Nikkei lunes 25. agosto - 19:15 Mis reservas Mapa de mesas Dis…" at bounding box center [186, 126] width 372 height 253
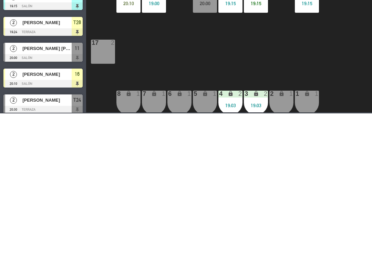
click at [128, 91] on div "19:15" at bounding box center [128, 93] width 24 height 5
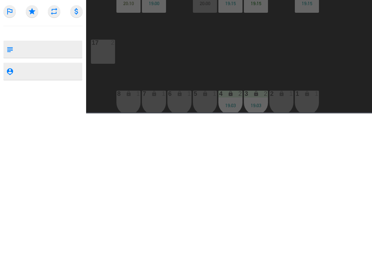
click at [198, 56] on button "Mover" at bounding box center [193, 54] width 34 height 14
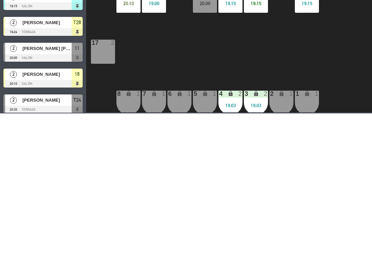
click at [239, 89] on div "18 4 19:15 19 8 16 2 20:10 10 2 19:00 11 2 20:00 12 2 19:15 13 5 19:15 14 3 19:…" at bounding box center [231, 159] width 282 height 187
click at [96, 198] on div "17 2" at bounding box center [103, 192] width 24 height 24
click at [171, 51] on button "WALK IN" at bounding box center [174, 54] width 34 height 14
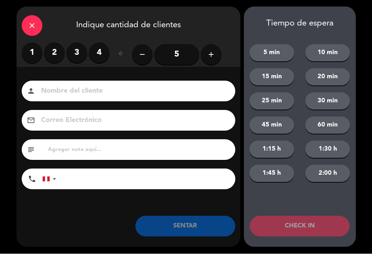
click at [47, 48] on label "2" at bounding box center [54, 53] width 21 height 21
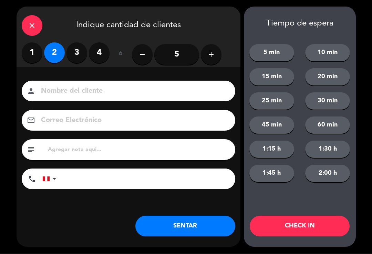
click at [56, 85] on input at bounding box center [133, 91] width 186 height 12
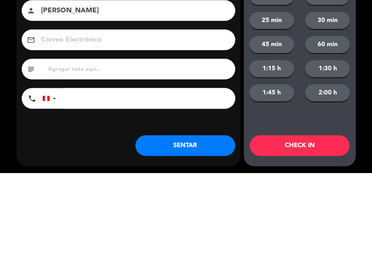
type input "[PERSON_NAME]"
click at [154, 169] on input "tel" at bounding box center [149, 179] width 172 height 21
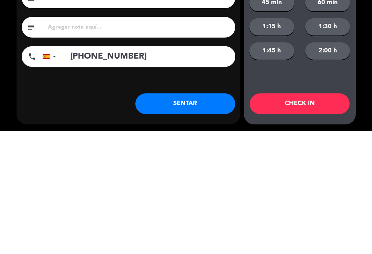
type input "[PHONE_NUMBER]"
click at [176, 231] on button "SENTAR" at bounding box center [185, 226] width 100 height 21
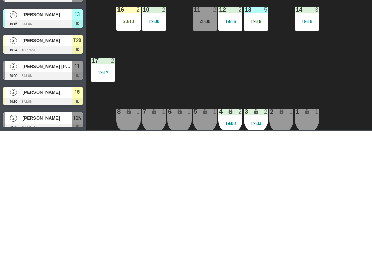
scroll to position [0, 0]
click at [203, 40] on div "Todas Sin sentar" at bounding box center [230, 31] width 79 height 21
click at [212, 34] on div "Todas" at bounding box center [210, 31] width 39 height 10
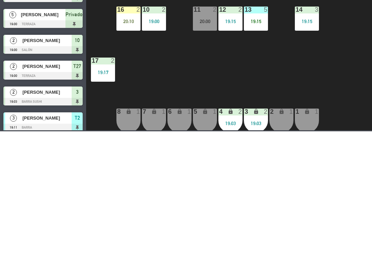
click at [259, 32] on div "Sin sentar" at bounding box center [249, 31] width 39 height 10
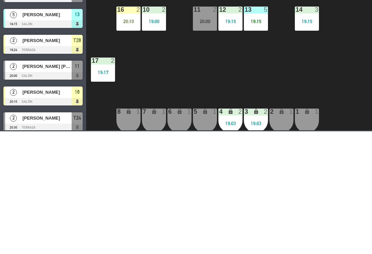
click at [42, 170] on div at bounding box center [42, 173] width 79 height 8
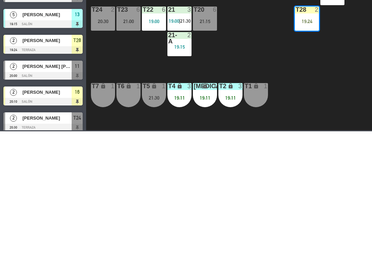
click at [68, 165] on span "[PERSON_NAME]" at bounding box center [46, 162] width 49 height 7
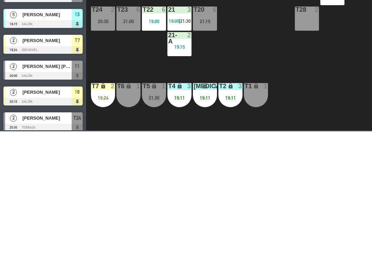
click at [289, 202] on div "T27 2 19:00 T25 3 19:15 T26A 3 19:45 T26 3 19:45 Privado 5 19:00 T24 2 20:30 T2…" at bounding box center [231, 159] width 282 height 187
click at [276, 189] on div "T27 2 19:00 T25 3 19:15 T26A 3 19:45 T26 3 19:45 Privado 5 19:00 T24 2 20:30 T2…" at bounding box center [231, 159] width 282 height 187
click at [313, 186] on div "T27 2 19:00 T25 3 19:15 T26A 3 19:45 T26 3 19:45 Privado 5 19:00 T24 2 20:30 T2…" at bounding box center [231, 159] width 282 height 187
click at [297, 184] on div "T27 2 19:00 T25 3 19:15 T26A 3 19:45 T26 3 19:45 Privado 5 19:00 T24 2 20:30 T2…" at bounding box center [231, 159] width 282 height 187
click at [186, 142] on span "21:30" at bounding box center [185, 144] width 11 height 6
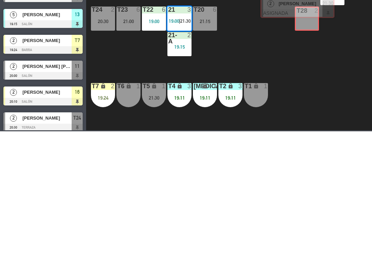
scroll to position [82, 0]
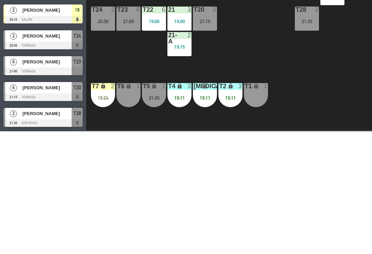
click at [318, 193] on div "T27 2 19:00 T25 3 19:15 T26A 3 19:45 T26 3 19:45 Privado 5 19:00 T24 2 20:30 T2…" at bounding box center [231, 159] width 282 height 187
click at [145, 29] on span "1er Nivel" at bounding box center [142, 30] width 49 height 15
click at [147, 38] on span "1er Nivel" at bounding box center [142, 30] width 49 height 15
click at [148, 31] on span "1er Nivel" at bounding box center [142, 30] width 49 height 15
click at [152, 51] on ng-component "menu Tomo Cocina Nikkei lunes 25. agosto - 19:21 Mis reservas Mapa de mesas Dis…" at bounding box center [186, 126] width 372 height 253
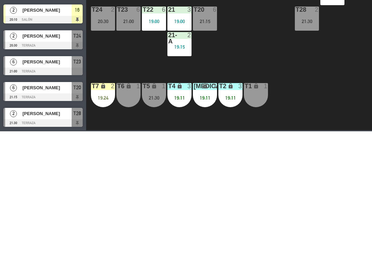
click at [141, 29] on span "1er Nivel" at bounding box center [139, 31] width 17 height 4
click at [141, 69] on ul "1er Nivel 2do Nivel" at bounding box center [142, 54] width 49 height 31
click at [147, 64] on ng-component "menu Tomo Cocina Nikkei lunes 25. agosto - 19:22 Mis reservas Mapa de mesas Dis…" at bounding box center [186, 126] width 372 height 253
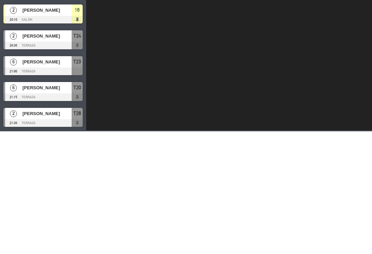
click at [146, 33] on span "2do Nivel" at bounding box center [142, 30] width 49 height 15
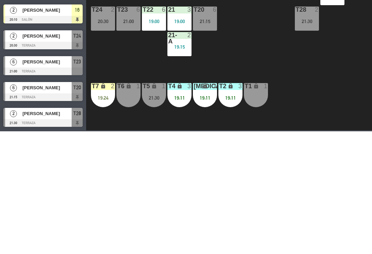
click at [143, 50] on ng-component "menu Tomo Cocina Nikkei lunes 25. agosto - 19:22 Mis reservas Mapa de mesas Dis…" at bounding box center [186, 126] width 372 height 253
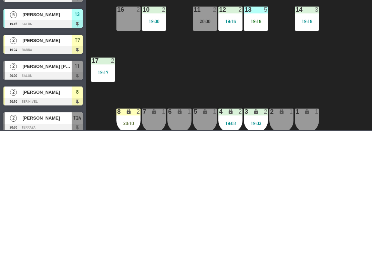
scroll to position [2, 0]
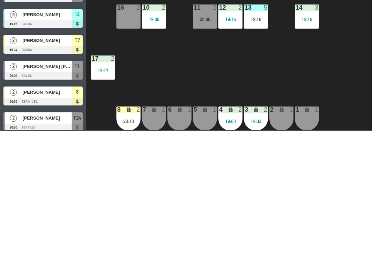
click at [196, 203] on div "18 4 19:15 19 8 16 2 10 2 19:00 11 2 20:00 12 2 19:15 13 5 19:15 14 3 19:15 17 …" at bounding box center [231, 159] width 282 height 187
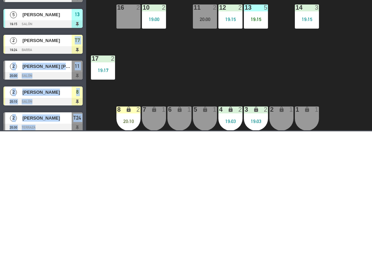
click at [165, 197] on div "18 4 19:15 19 8 16 2 10 2 19:00 11 2 20:00 12 2 19:15 13 5 19:15 14 3 19:15 17 …" at bounding box center [231, 159] width 282 height 187
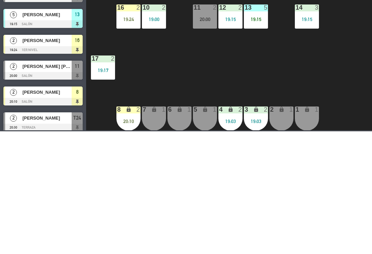
click at [196, 187] on div "18 4 19:15 19 8 16 2 19:24 10 2 19:00 11 2 20:00 12 2 19:15 13 5 19:15 14 3 19:…" at bounding box center [231, 159] width 282 height 187
click at [130, 140] on div "19:24" at bounding box center [128, 141] width 24 height 5
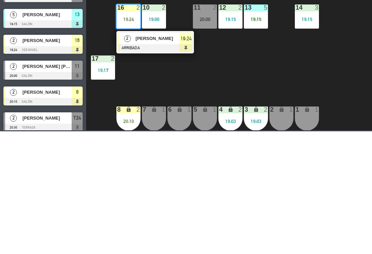
click at [166, 167] on div at bounding box center [155, 171] width 74 height 8
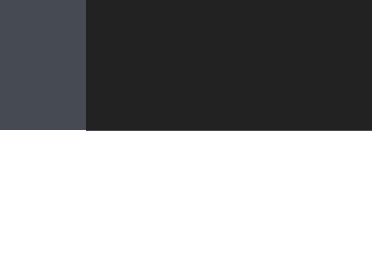
scroll to position [0, 0]
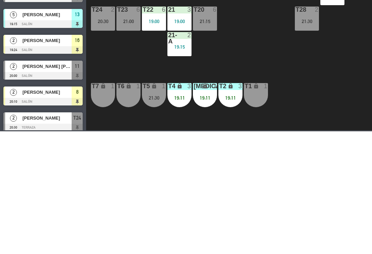
click at [272, 157] on div "T27 2 19:00 T25 3 19:15 T26A 3 19:45 T26 3 19:45 Privado 5 19:00 T24 2 20:30 T2…" at bounding box center [231, 159] width 282 height 187
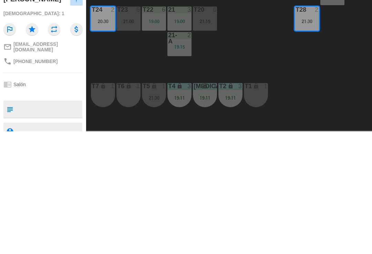
click at [228, 58] on button "Cambiar" at bounding box center [229, 54] width 34 height 14
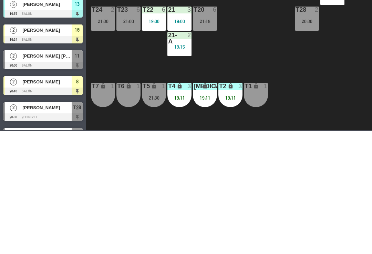
scroll to position [10, 0]
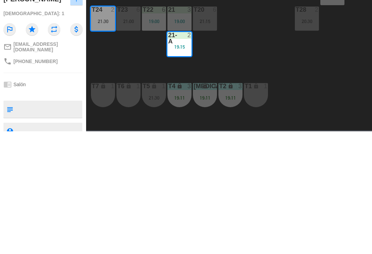
click at [192, 58] on button "Mover" at bounding box center [193, 54] width 34 height 14
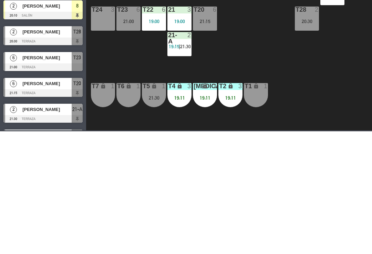
scroll to position [70, 0]
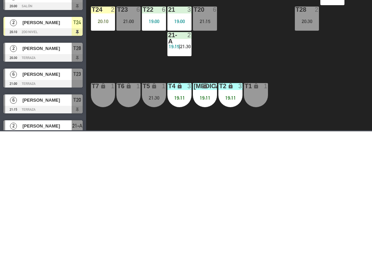
click at [256, 115] on div "T27 2 19:00 T25 3 19:15 T26A 3 19:45 T26 3 19:45 Privado 5 19:00 T24 2 20:10 T2…" at bounding box center [231, 159] width 282 height 187
click at [101, 153] on div "T24 2 20:10" at bounding box center [103, 141] width 24 height 24
click at [273, 181] on div "T27 2 19:00 T25 3 19:15 T26A 3 19:45 T26 3 19:45 Privado 5 19:00 T24 2 20:10 T2…" at bounding box center [231, 159] width 282 height 187
click at [142, 37] on span "1er Nivel" at bounding box center [142, 30] width 49 height 15
click at [149, 53] on ng-component "menu Tomo Cocina Nikkei lunes 25. agosto - 19:22 Mis reservas Mapa de mesas Dis…" at bounding box center [186, 126] width 372 height 253
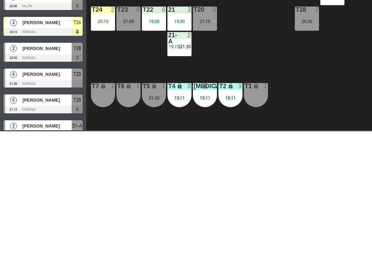
click at [143, 33] on span "1er Nivel" at bounding box center [142, 30] width 49 height 15
click at [141, 60] on ng-component "menu Tomo Cocina Nikkei lunes 25. agosto - 19:22 Mis reservas Mapa de mesas Dis…" at bounding box center [186, 126] width 372 height 253
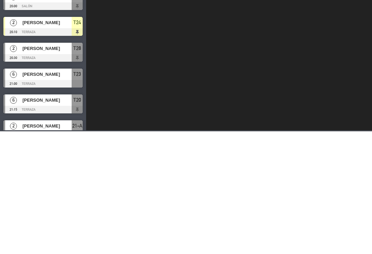
click at [133, 33] on span "2do Nivel" at bounding box center [142, 30] width 49 height 15
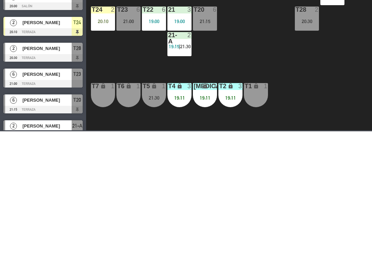
click at [148, 46] on ng-component "menu Tomo Cocina Nikkei lunes 25. agosto - 19:22 Mis reservas Mapa de mesas Dis…" at bounding box center [186, 126] width 372 height 253
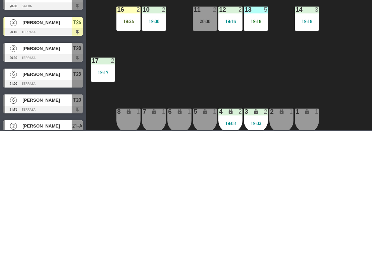
click at [134, 145] on div "19:24" at bounding box center [128, 144] width 24 height 5
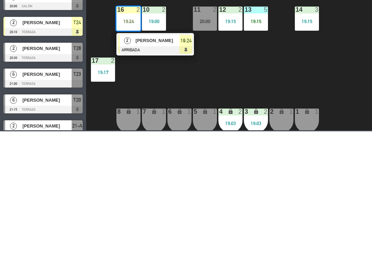
click at [180, 166] on span "19:24" at bounding box center [185, 163] width 11 height 8
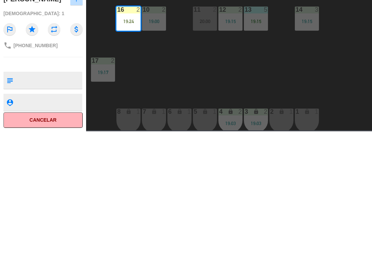
click at [290, 57] on button "SENTAR" at bounding box center [284, 54] width 34 height 14
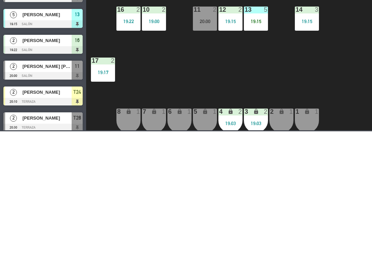
click at [305, 101] on div "18 4 19:15 19 8 16 2 19:22 10 2 19:00 11 2 20:00 12 2 19:15 13 5 19:15 14 3 19:…" at bounding box center [231, 159] width 282 height 187
click at [322, 108] on div "18 4 19:15 19 8 16 2 19:22 10 2 19:00 11 2 20:00 12 2 19:15 13 5 19:15 14 3 19:…" at bounding box center [231, 159] width 282 height 187
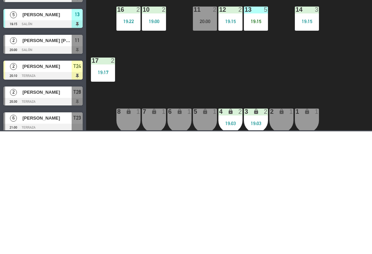
click at [272, 22] on div "check_box_outline_blank Solo mesas sin asignar" at bounding box center [309, 31] width 79 height 21
click at [138, 31] on span "1er Nivel" at bounding box center [139, 31] width 17 height 4
click at [147, 60] on ng-component "menu Tomo Cocina Nikkei lunes 25. agosto - 19:22 Mis reservas Mapa de mesas Dis…" at bounding box center [186, 126] width 372 height 253
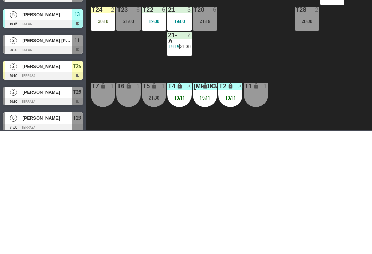
click at [333, 197] on div "T27 2 19:00 T25 3 19:15 T26A 3 19:45 T26 3 19:45 Privado 5 19:00 T24 2 20:10 T2…" at bounding box center [231, 159] width 282 height 187
click at [317, 135] on div "2" at bounding box center [317, 132] width 4 height 6
click at [334, 203] on div "T27 2 19:00 T25 3 19:15 T26A 3 19:45 T26 3 19:45 Privado 5 19:00 T24 2 20:10 T2…" at bounding box center [231, 159] width 282 height 187
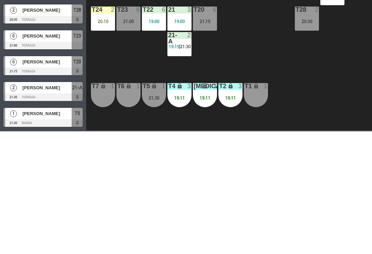
scroll to position [82, 0]
click at [297, 156] on div "T27 2 19:00 T25 3 19:15 T26A 3 19:45 T26 3 19:45 Privado 5 19:00 T24 2 20:10 T2…" at bounding box center [231, 159] width 282 height 187
click at [112, 25] on span "Cena" at bounding box center [93, 30] width 49 height 15
click at [120, 5] on span "Mis reservas" at bounding box center [112, 7] width 29 height 4
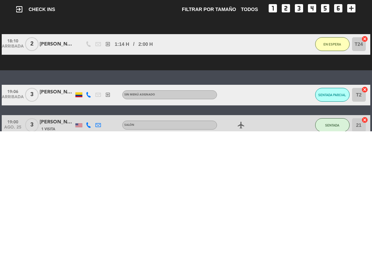
click at [185, 57] on div "SENTADAS" at bounding box center [171, 59] width 32 height 8
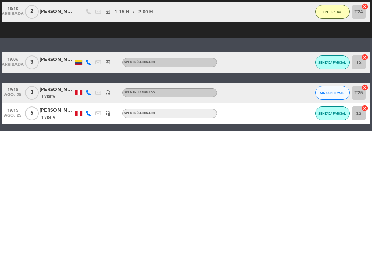
scroll to position [33, 0]
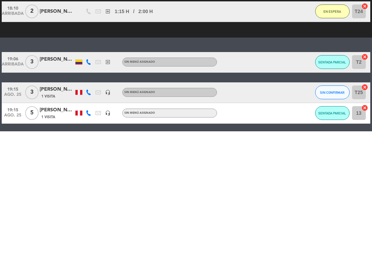
click at [152, 14] on div "Mis reservas Mapa de mesas Disponibilidad Lista de Espera Pre-acceso Tarjetas d…" at bounding box center [186, 10] width 176 height 12
click at [149, 9] on span "Mapa de mesas" at bounding box center [144, 7] width 34 height 4
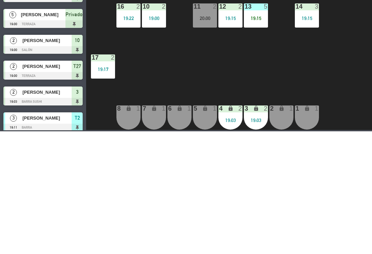
scroll to position [3, 0]
click at [196, 239] on div "5 lock 1" at bounding box center [205, 240] width 24 height 24
click at [170, 236] on div "6 lock 1" at bounding box center [179, 240] width 24 height 24
click at [169, 57] on button "WALK IN" at bounding box center [156, 54] width 34 height 14
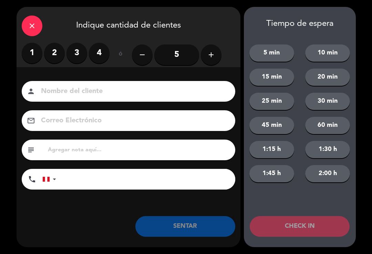
click at [55, 57] on label "2" at bounding box center [54, 53] width 21 height 21
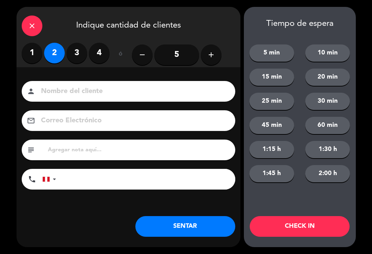
click at [68, 93] on input at bounding box center [133, 91] width 186 height 12
click at [38, 26] on div "close" at bounding box center [32, 25] width 21 height 21
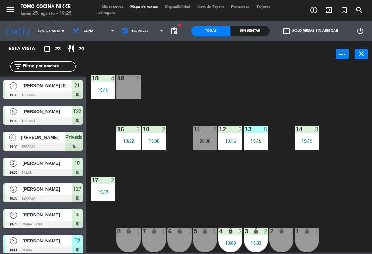
click at [323, 189] on div "18 4 19:15 19 8 16 2 19:22 10 2 19:00 11 2 20:00 12 2 19:15 13 5 19:15 14 3 19:…" at bounding box center [231, 159] width 282 height 186
click at [354, 173] on div "18 4 19:15 19 8 16 2 19:22 10 2 19:00 11 2 20:00 12 2 19:15 13 5 19:15 14 3 19:…" at bounding box center [231, 159] width 282 height 186
click at [194, 234] on div "5" at bounding box center [194, 231] width 0 height 6
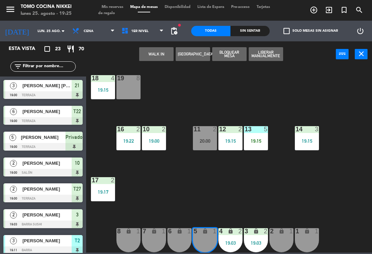
click at [203, 231] on icon "lock" at bounding box center [205, 231] width 6 height 6
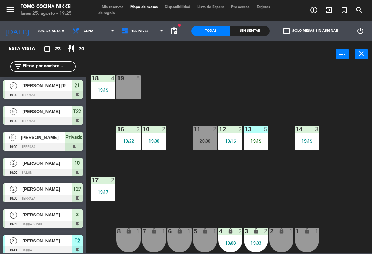
click at [197, 238] on div "5 lock 1" at bounding box center [205, 240] width 24 height 24
click at [346, 226] on div "18 4 19:15 19 8 16 2 19:22 10 2 19:00 11 2 20:00 12 2 19:15 13 5 19:15 14 3 19:…" at bounding box center [231, 159] width 282 height 186
click at [311, 234] on div "lock" at bounding box center [306, 231] width 11 height 7
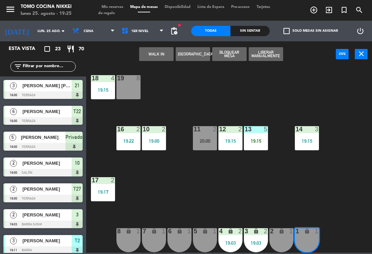
click at [288, 236] on div "2 lock 1" at bounding box center [281, 240] width 24 height 24
click at [164, 58] on button "WALK IN" at bounding box center [156, 54] width 34 height 14
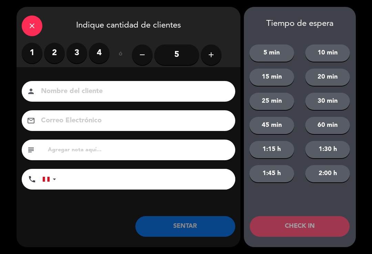
click at [58, 57] on label "2" at bounding box center [54, 53] width 21 height 21
click at [86, 92] on input at bounding box center [133, 91] width 186 height 12
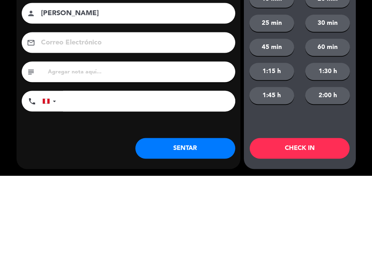
type input "[PERSON_NAME]"
click at [187, 169] on input "tel" at bounding box center [149, 179] width 172 height 21
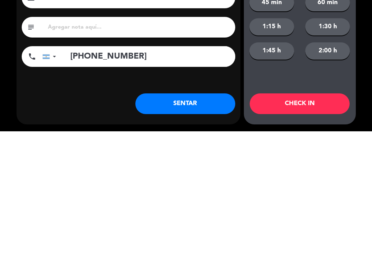
type input "[PHONE_NUMBER]"
click at [359, 69] on div "close Indique cantidad de clientes 1 2 3 4 ó remove 5 add Nombre del cliente pe…" at bounding box center [186, 127] width 372 height 254
click at [330, 220] on button "CHECK IN" at bounding box center [300, 226] width 100 height 21
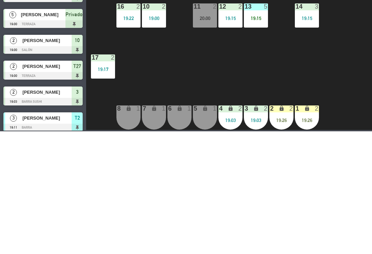
click at [142, 37] on span "1er Nivel" at bounding box center [142, 30] width 49 height 15
click at [147, 64] on ng-component "menu Tomo Cocina Nikkei lunes 25. agosto - 19:26 Mis reservas Mapa de mesas Dis…" at bounding box center [186, 126] width 372 height 252
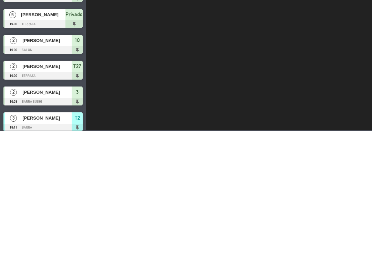
scroll to position [0, 0]
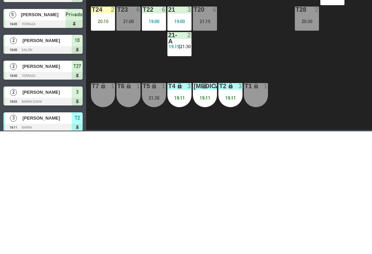
click at [146, 97] on div "T26 3 19:45" at bounding box center [154, 90] width 24 height 24
click at [237, 87] on div "T27 2 19:00 T25 3 19:15 T26A 3 19:45 T26 3 19:45 3 [PERSON_NAME] SENTADA 19:45 …" at bounding box center [231, 159] width 282 height 186
click at [137, 140] on div "T23 6 21:00" at bounding box center [128, 141] width 24 height 24
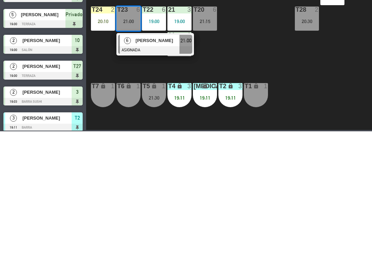
click at [234, 221] on div "19:11" at bounding box center [230, 220] width 24 height 5
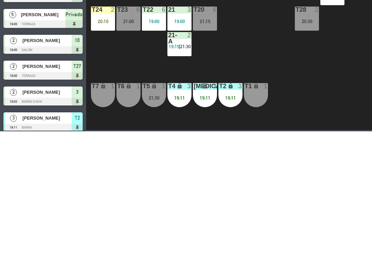
click at [273, 190] on div "T27 2 19:00 T25 3 19:15 T26A 3 19:45 T26 3 19:45 Privado 5 19:00 T24 2 20:10 T2…" at bounding box center [231, 159] width 282 height 186
click at [228, 214] on div "T2 lock 3 19:11" at bounding box center [230, 218] width 24 height 24
click at [229, 214] on div "T2 lock 3 19:11" at bounding box center [230, 218] width 24 height 24
click at [233, 221] on div "19:11" at bounding box center [230, 220] width 24 height 5
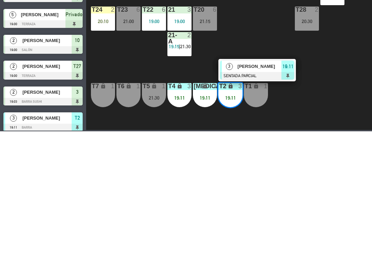
click at [260, 194] on div "[PERSON_NAME]" at bounding box center [259, 188] width 45 height 11
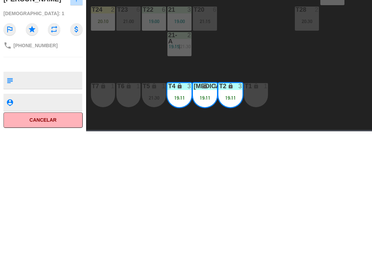
click at [290, 56] on button "SENTAR" at bounding box center [284, 54] width 34 height 14
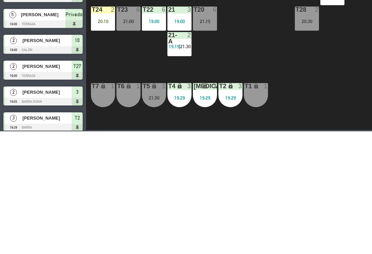
click at [255, 98] on div "T27 2 19:00 T25 3 19:15 T26A 3 19:45 T26 3 19:45 Privado 5 19:00 T24 2 20:10 T2…" at bounding box center [231, 159] width 282 height 186
click at [153, 32] on span "2do Nivel" at bounding box center [142, 30] width 49 height 15
click at [144, 47] on ng-component "menu Tomo Cocina Nikkei lunes 25. agosto - 19:29 Mis reservas Mapa de mesas Dis…" at bounding box center [186, 126] width 372 height 252
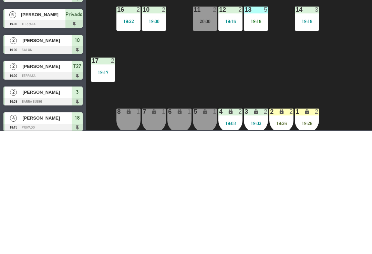
click at [306, 231] on icon "lock" at bounding box center [307, 234] width 6 height 6
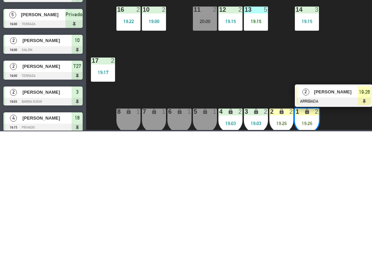
click at [343, 217] on span "[PERSON_NAME]" at bounding box center [336, 214] width 44 height 7
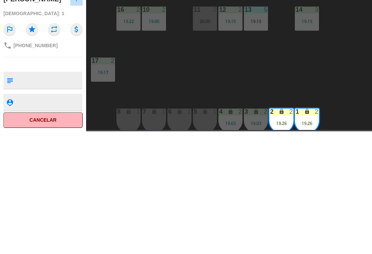
click at [62, 238] on button "Cancelar" at bounding box center [42, 242] width 79 height 15
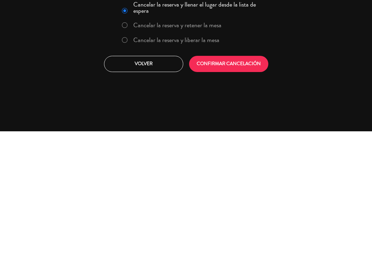
click at [202, 162] on label "Cancelar la reserva y liberar la mesa" at bounding box center [176, 162] width 86 height 6
click at [217, 184] on button "CONFIRMAR CANCELACIÓN" at bounding box center [228, 186] width 79 height 16
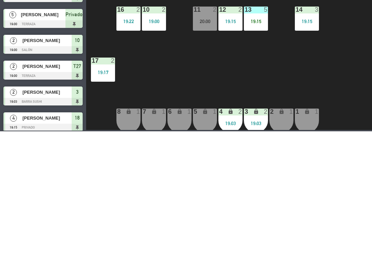
click at [148, 38] on span "1er Nivel" at bounding box center [142, 30] width 49 height 15
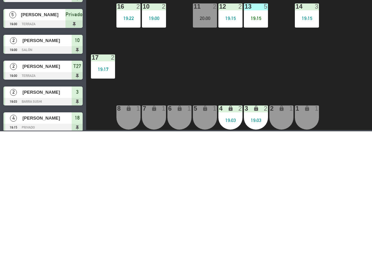
scroll to position [3, 0]
click at [298, 215] on div "18 4 19:15 19 8 16 2 19:22 10 2 19:00 11 2 20:00 12 2 19:15 13 5 19:15 14 3 19:…" at bounding box center [231, 159] width 282 height 186
click at [277, 249] on div "2 lock 1" at bounding box center [281, 240] width 24 height 24
click at [306, 237] on div "1 lock 1" at bounding box center [307, 240] width 24 height 24
click at [160, 54] on button "WALK IN" at bounding box center [156, 54] width 34 height 14
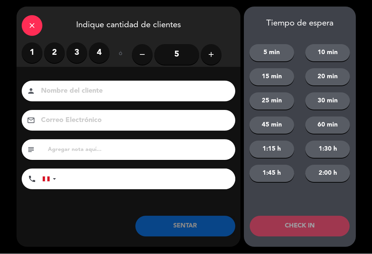
click at [59, 51] on label "2" at bounding box center [54, 53] width 21 height 21
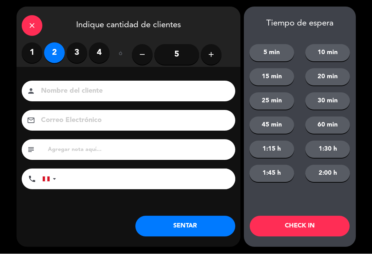
click at [63, 89] on input at bounding box center [133, 91] width 186 height 12
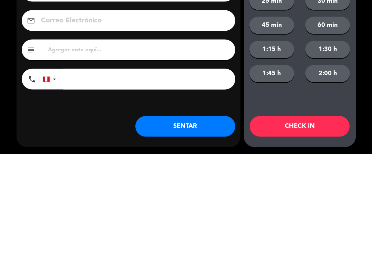
type input "[PERSON_NAME]"
click at [177, 169] on input "tel" at bounding box center [149, 179] width 172 height 21
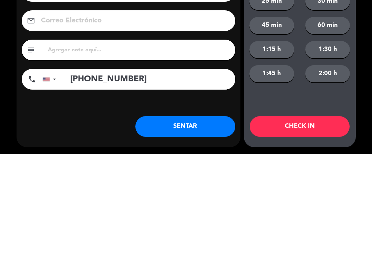
type input "[PHONE_NUMBER]"
click at [215, 220] on button "SENTAR" at bounding box center [185, 226] width 100 height 21
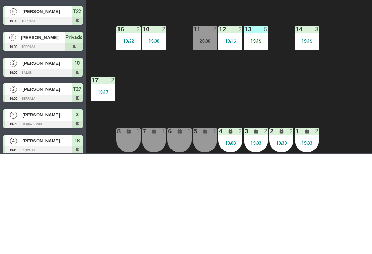
click at [274, 240] on div "19:33" at bounding box center [281, 242] width 24 height 5
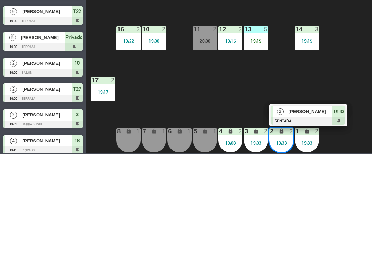
click at [327, 216] on div "[PERSON_NAME]" at bounding box center [310, 211] width 45 height 11
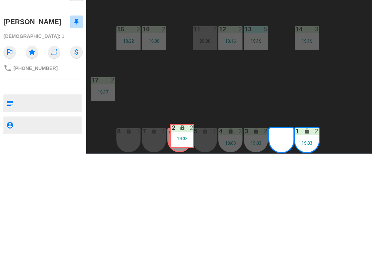
scroll to position [0, 0]
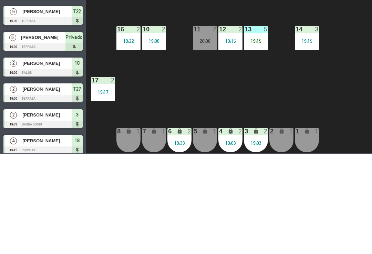
click at [176, 241] on div "19:33" at bounding box center [179, 242] width 24 height 5
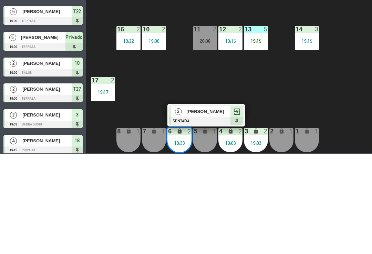
click at [216, 213] on span "[PERSON_NAME]" at bounding box center [209, 211] width 44 height 7
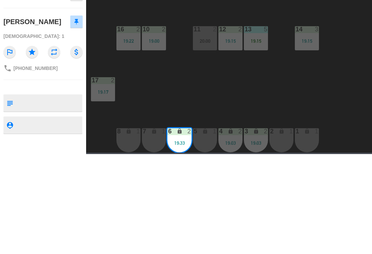
click at [204, 251] on div "5 lock 1" at bounding box center [205, 240] width 24 height 24
click at [236, 57] on button "Unir" at bounding box center [229, 54] width 34 height 14
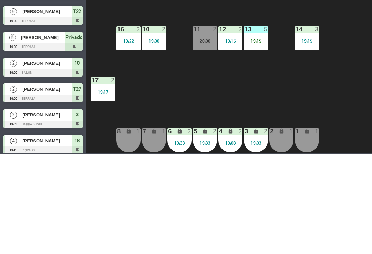
click at [305, 108] on div "18 4 19:15 19 8 16 2 19:22 10 2 19:00 11 2 20:00 12 2 19:15 13 5 19:15 14 3 19:…" at bounding box center [231, 159] width 282 height 186
click at [152, 38] on span "1er Nivel" at bounding box center [142, 30] width 49 height 15
click at [152, 65] on ng-component "menu Tomo Cocina Nikkei lunes 25. agosto - 19:34 Mis reservas Mapa de mesas Dis…" at bounding box center [186, 126] width 372 height 252
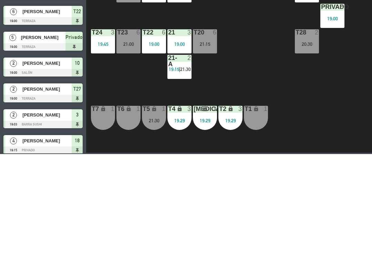
click at [265, 185] on div "T27 2 19:00 T25 3 19:15 T26A 2 20:10 T26 2 20:10 Privado 5 19:00 T24 3 19:45 T2…" at bounding box center [231, 159] width 282 height 186
click at [189, 169] on span "21:30" at bounding box center [185, 169] width 11 height 6
click at [316, 196] on div "T27 2 19:00 T25 3 19:15 T26A 2 20:10 T26 2 20:10 Privado 5 19:00 T24 3 19:45 T2…" at bounding box center [231, 159] width 282 height 186
click at [335, 200] on div "T27 2 19:00 T25 3 19:15 T26A 2 20:10 T26 2 20:10 Privado 5 19:00 T24 3 19:45 T2…" at bounding box center [231, 159] width 282 height 186
click at [272, 202] on div "T27 2 19:00 T25 3 19:15 T26A 2 20:10 T26 2 20:10 Privado 5 19:00 T24 3 19:45 T2…" at bounding box center [231, 159] width 282 height 186
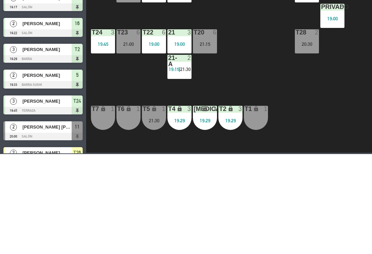
scroll to position [372, 0]
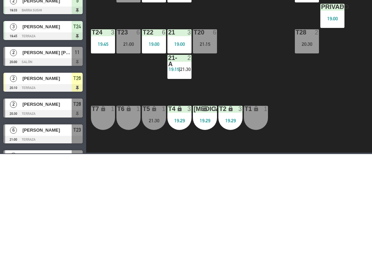
click at [145, 38] on span "2do Nivel" at bounding box center [142, 30] width 49 height 15
click at [153, 50] on ng-component "menu Tomo Cocina Nikkei lunes 25. agosto - 19:37 Mis reservas Mapa de mesas Dis…" at bounding box center [186, 126] width 372 height 252
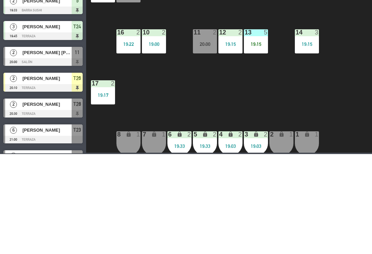
click at [198, 152] on div "11 2 20:00" at bounding box center [205, 141] width 24 height 24
click at [297, 195] on div "18 4 19:15 19 8 16 2 19:22 10 2 19:00 11 2 20:00 12 2 19:15 13 5 19:15 14 3 19:…" at bounding box center [231, 159] width 282 height 186
click at [269, 47] on div "power_input close" at bounding box center [211, 54] width 250 height 26
click at [274, 41] on div "check_box_outline_blank Solo mesas sin asignar" at bounding box center [309, 31] width 79 height 21
click at [261, 35] on div "Sin sentar" at bounding box center [249, 31] width 39 height 10
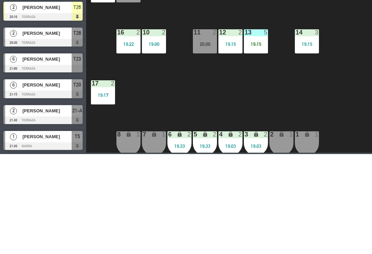
click at [255, 35] on div "Sin sentar" at bounding box center [249, 31] width 39 height 10
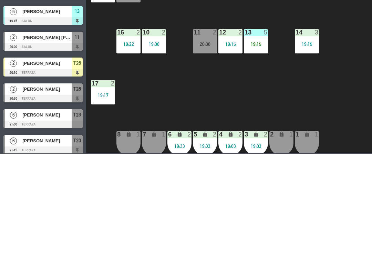
scroll to position [0, 0]
click at [207, 146] on div "20:00" at bounding box center [205, 144] width 24 height 5
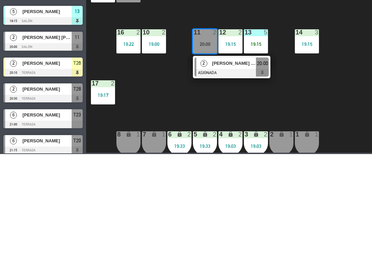
click at [244, 157] on div "[PERSON_NAME] [PERSON_NAME]" at bounding box center [233, 162] width 45 height 11
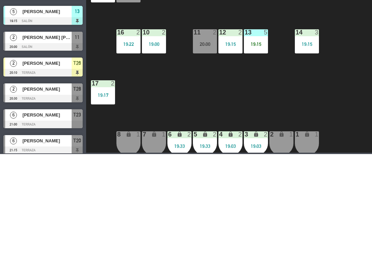
click at [148, 31] on span "1er Nivel" at bounding box center [142, 30] width 49 height 15
click at [138, 55] on ng-component "menu Tomo Cocina Nikkei lunes 25. agosto - 19:40 Mis reservas Mapa de mesas Dis…" at bounding box center [186, 126] width 372 height 252
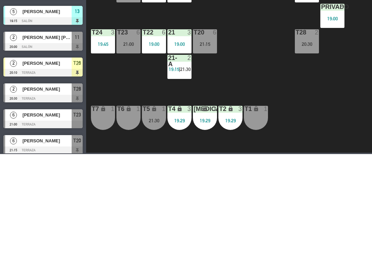
click at [120, 182] on div "T27 2 19:00 T25 3 19:15 T26A 2 20:10 T26 2 20:10 Privado 5 19:00 T24 3 19:45 T2…" at bounding box center [231, 159] width 282 height 186
click at [129, 109] on div "T27 2 19:00 T25 3 19:15 T26A 2 20:10 T26 2 20:10 Privado 5 19:00 T24 3 19:45 T2…" at bounding box center [231, 159] width 282 height 186
click at [159, 96] on div "T26 2 20:10" at bounding box center [154, 90] width 24 height 24
click at [113, 121] on div "T27 2 19:00 T25 3 19:15 T26A 2 20:10 T26 2 20:10 Privado 5 19:00 T24 3 19:45 T2…" at bounding box center [231, 159] width 282 height 186
click at [102, 142] on div "19:45" at bounding box center [103, 144] width 24 height 5
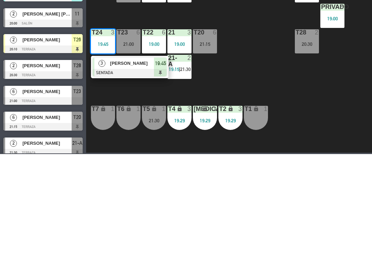
scroll to position [22, 0]
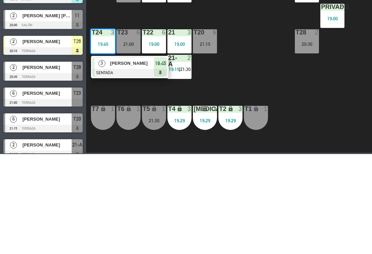
click at [130, 38] on span "2do Nivel" at bounding box center [142, 30] width 49 height 15
click at [122, 35] on span "2do Nivel" at bounding box center [142, 30] width 49 height 15
click at [126, 45] on div "WALK IN [GEOGRAPHIC_DATA] Bloquear Mesa power_input close" at bounding box center [211, 54] width 250 height 26
click at [121, 33] on icon at bounding box center [126, 31] width 10 height 8
click at [126, 48] on ng-component "menu Tomo Cocina Nikkei lunes 25. agosto - 19:45 Mis reservas Mapa de mesas Dis…" at bounding box center [186, 126] width 372 height 252
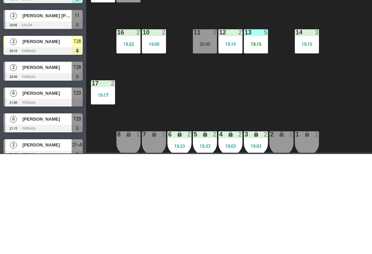
click at [200, 149] on div "11 2 20:00" at bounding box center [205, 141] width 24 height 24
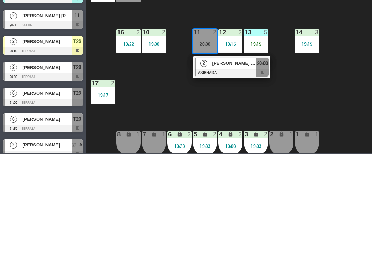
click at [208, 173] on div at bounding box center [232, 173] width 74 height 8
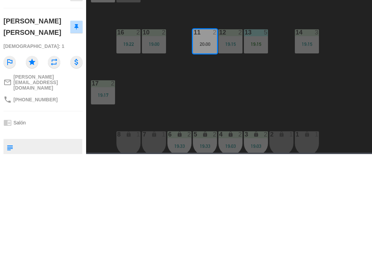
click at [283, 58] on button "SENTAR" at bounding box center [284, 54] width 34 height 14
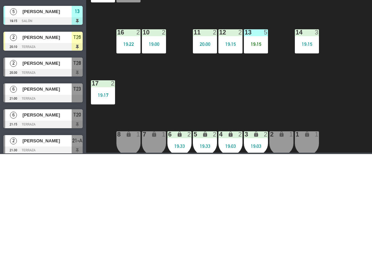
click at [155, 38] on span "1er Nivel" at bounding box center [142, 30] width 49 height 15
click at [159, 69] on ng-component "menu Tomo Cocina Nikkei lunes 25. agosto - 19:46 Mis reservas Mapa de mesas Dis…" at bounding box center [186, 126] width 372 height 252
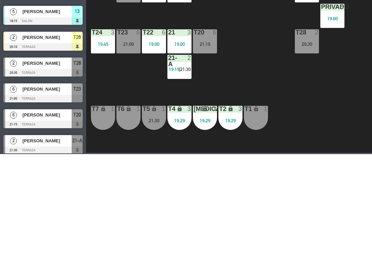
click at [153, 28] on span "2do Nivel" at bounding box center [142, 30] width 49 height 15
click at [154, 46] on ng-component "menu Tomo Cocina Nikkei lunes 25. agosto - 19:46 Mis reservas Mapa de mesas Dis…" at bounding box center [186, 126] width 372 height 252
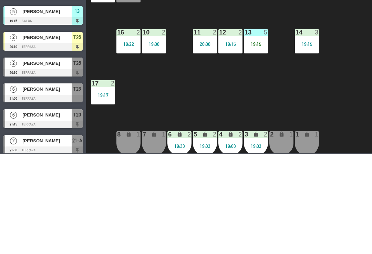
click at [158, 29] on span "1er Nivel" at bounding box center [142, 30] width 49 height 15
click at [158, 60] on ng-component "menu Tomo Cocina Nikkei lunes 25. agosto - 19:46 Mis reservas Mapa de mesas Dis…" at bounding box center [186, 126] width 372 height 252
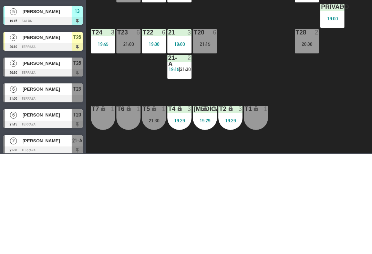
click at [262, 229] on div "T1 lock 1" at bounding box center [256, 218] width 24 height 24
click at [315, 208] on div "T27 2 19:00 T25 3 19:15 T26A 2 20:10 T26 2 20:10 Privado 5 19:00 T24 3 19:45 T2…" at bounding box center [231, 159] width 282 height 186
click at [285, 200] on div "T27 2 19:00 T25 3 19:15 T26A 2 20:10 T26 2 20:10 Privado 5 19:00 T24 3 19:45 T2…" at bounding box center [231, 159] width 282 height 186
click at [294, 221] on div "T27 2 19:00 T25 3 19:15 T26A 2 20:10 T26 2 20:10 Privado 5 19:00 T24 3 19:45 T2…" at bounding box center [231, 159] width 282 height 186
click at [130, 38] on span "2do Nivel" at bounding box center [142, 30] width 49 height 15
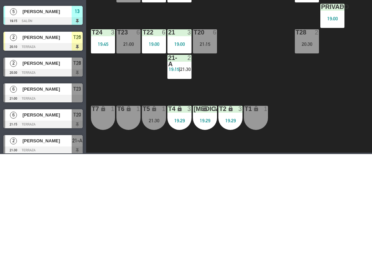
click at [135, 46] on ng-component "menu Tomo Cocina Nikkei lunes 25. agosto - 19:46 Mis reservas Mapa de mesas Dis…" at bounding box center [186, 126] width 372 height 252
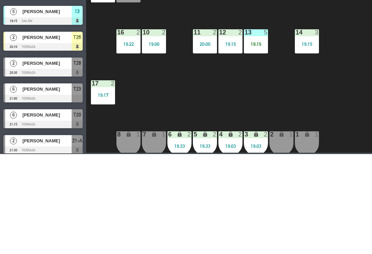
click at [279, 242] on div "2 lock 1" at bounding box center [281, 243] width 24 height 24
click at [145, 60] on button "WALK IN" at bounding box center [156, 54] width 34 height 14
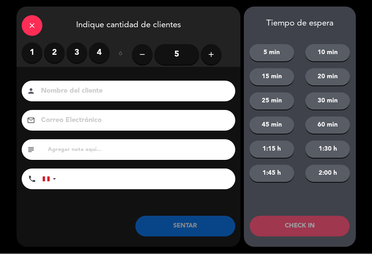
click at [50, 59] on label "2" at bounding box center [54, 53] width 21 height 21
click at [74, 89] on input at bounding box center [133, 91] width 186 height 12
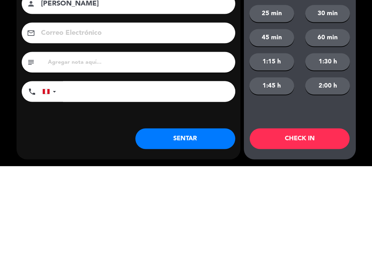
type input "[PERSON_NAME]"
click at [176, 169] on input "tel" at bounding box center [149, 179] width 172 height 21
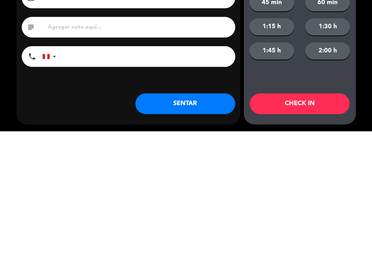
type input "9"
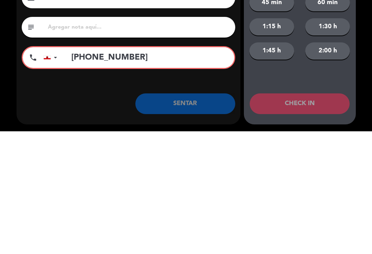
click at [77, 170] on input "[PHONE_NUMBER]" at bounding box center [149, 180] width 170 height 21
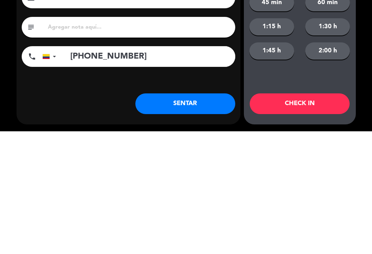
type input "[PHONE_NUMBER]"
click at [214, 216] on button "SENTAR" at bounding box center [185, 226] width 100 height 21
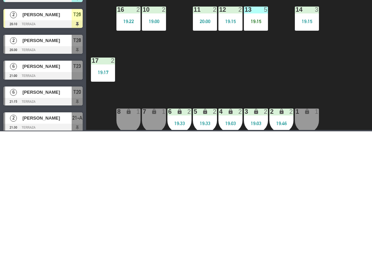
click at [113, 8] on span "Mis reservas" at bounding box center [112, 7] width 29 height 4
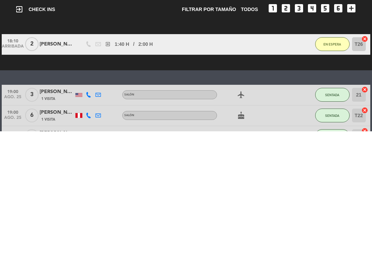
click at [178, 59] on span "SENTADAS" at bounding box center [168, 58] width 18 height 3
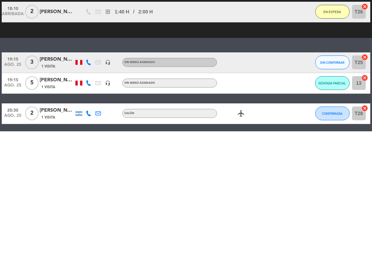
scroll to position [32, 0]
click at [337, 204] on span "SENTADA PARCIAL" at bounding box center [332, 206] width 28 height 4
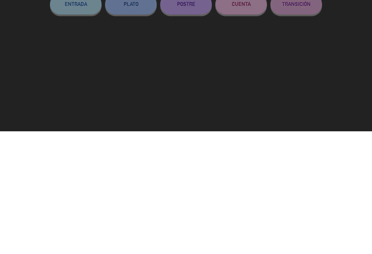
click at [303, 97] on button "SENTAR" at bounding box center [296, 92] width 52 height 21
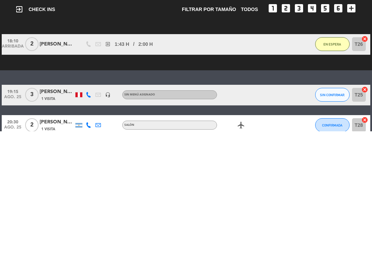
scroll to position [-3, 0]
click at [143, 9] on span "Mapa de mesas" at bounding box center [144, 7] width 34 height 4
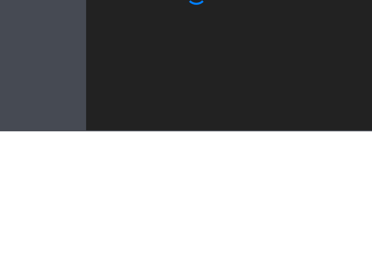
click at [255, 22] on div "Todas Sin sentar" at bounding box center [230, 31] width 79 height 21
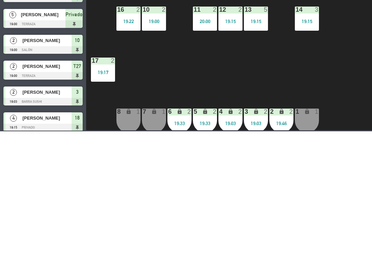
click at [146, 31] on span "1er Nivel" at bounding box center [142, 30] width 49 height 15
click at [153, 69] on ul "1er Nivel 2do Nivel" at bounding box center [142, 54] width 49 height 31
click at [154, 67] on ng-component "menu Tomo Cocina Nikkei lunes 25. agosto - 19:53 Mis reservas Mapa de mesas Dis…" at bounding box center [186, 126] width 372 height 253
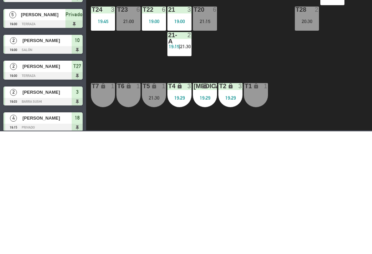
click at [219, 117] on div "T27 2 19:00 T25 3 19:15 T26A 2 20:10 T26 2 20:10 Privado 5 19:00 T24 3 19:45 T2…" at bounding box center [231, 159] width 282 height 187
click at [181, 93] on div "20:10" at bounding box center [179, 93] width 24 height 5
click at [259, 100] on div "T27 2 19:00 T25 3 19:15 T26A 2 20:10 T26 2 20:10 Privado 5 19:00 T24 3 19:45 T2…" at bounding box center [231, 159] width 282 height 187
click at [186, 93] on div "20:10" at bounding box center [179, 93] width 24 height 5
click at [245, 120] on div "2 [PERSON_NAME] ARRIBADA 20:10" at bounding box center [205, 116] width 77 height 22
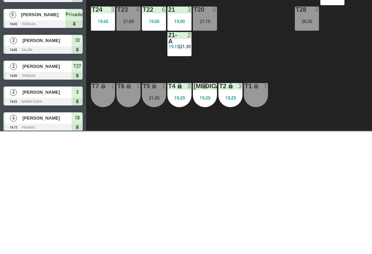
scroll to position [74, 0]
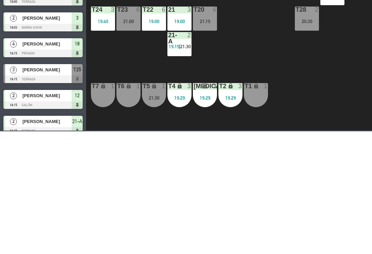
click at [182, 88] on div "T26A 2 20:10" at bounding box center [179, 90] width 24 height 24
click at [271, 105] on div "T27 2 19:00 T25 3 19:15 T26A 2 20:10 T26 2 20:10 Privado 5 19:00 T24 3 19:45 T2…" at bounding box center [231, 159] width 282 height 187
click at [177, 173] on div "21-A 2 19:15 | 21:30" at bounding box center [179, 167] width 24 height 24
click at [293, 184] on div "T27 2 19:00 T25 3 19:15 T26A 2 20:10 T26 2 20:10 Privado 5 19:00 T24 3 19:45 T2…" at bounding box center [231, 159] width 282 height 187
click at [182, 174] on div "21-A 2 19:15 | 21:30" at bounding box center [179, 167] width 24 height 24
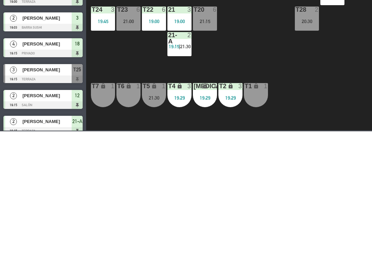
click at [272, 153] on div "T27 2 19:00 T25 3 19:15 T26A 2 20:10 T26 2 20:10 Privado 5 19:00 T24 3 19:45 T2…" at bounding box center [231, 159] width 282 height 187
click at [281, 173] on div "T27 2 19:00 T25 3 19:15 T26A 2 20:10 T26 2 20:10 Privado 5 19:00 T24 3 19:45 T2…" at bounding box center [231, 159] width 282 height 187
click at [152, 28] on span "2do Nivel" at bounding box center [142, 30] width 49 height 15
click at [149, 40] on div "1er Nivel 2do Nivel 2do Nivel 1er Nivel 2do Nivel" at bounding box center [142, 31] width 49 height 21
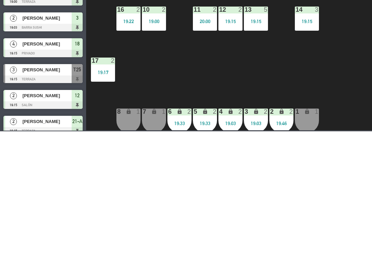
click at [262, 40] on div "Todas Sin sentar" at bounding box center [230, 31] width 79 height 21
click at [260, 32] on div "Sin sentar" at bounding box center [249, 31] width 39 height 10
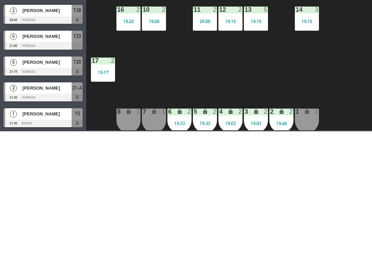
scroll to position [4, 0]
click at [125, 37] on span "1er Nivel" at bounding box center [142, 30] width 49 height 15
click at [146, 59] on ng-component "menu Tomo Cocina Nikkei lunes 25. agosto - 19:55 Mis reservas Mapa de mesas Dis…" at bounding box center [186, 126] width 372 height 253
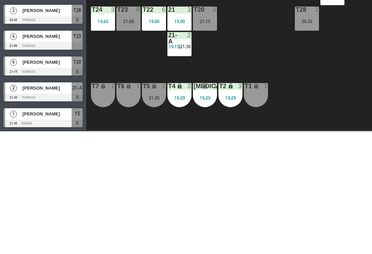
click at [315, 161] on div "T27 2 19:00 T25 3 19:15 T26A 2 20:10 T26 2 20:10 Privado 5 19:00 T24 3 19:45 T2…" at bounding box center [231, 159] width 282 height 187
click at [309, 226] on div "T27 2 19:00 T25 3 19:15 T26A 2 20:10 T26 2 20:10 Privado 5 19:00 T24 3 19:45 T2…" at bounding box center [231, 159] width 282 height 187
click at [308, 179] on div "T27 2 19:00 T25 3 19:15 T26A 2 20:10 T26 2 20:10 Privado 5 19:00 T24 3 19:45 T2…" at bounding box center [231, 159] width 282 height 187
click at [244, 166] on div "T27 2 19:00 T25 3 19:15 T26A 2 20:10 T26 2 20:10 Privado 5 19:00 T24 3 19:45 T2…" at bounding box center [231, 159] width 282 height 187
click at [152, 211] on icon "lock" at bounding box center [154, 209] width 6 height 6
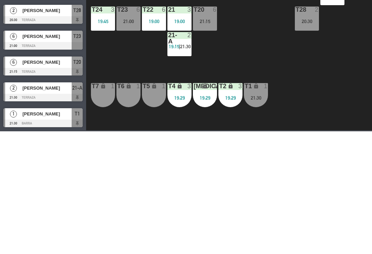
click at [291, 176] on div "T27 2 19:00 T25 3 19:15 T26A 2 20:10 T26 2 20:10 Privado 5 19:00 T24 3 19:45 T2…" at bounding box center [231, 159] width 282 height 187
click at [139, 220] on div "T6 lock 1" at bounding box center [128, 218] width 24 height 24
click at [248, 183] on div "T27 2 19:00 T25 3 19:15 T26A 2 20:10 T26 2 20:10 Privado 5 19:00 T24 3 19:45 T2…" at bounding box center [231, 159] width 282 height 187
click at [117, 220] on div "T6 lock 1" at bounding box center [128, 218] width 24 height 24
click at [102, 221] on div "T7 lock 1" at bounding box center [103, 218] width 24 height 24
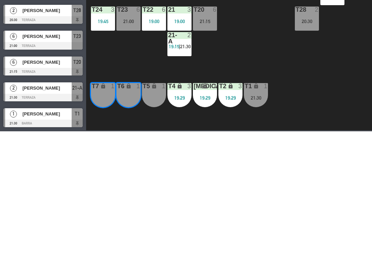
click at [157, 50] on button "WALK IN" at bounding box center [156, 54] width 34 height 14
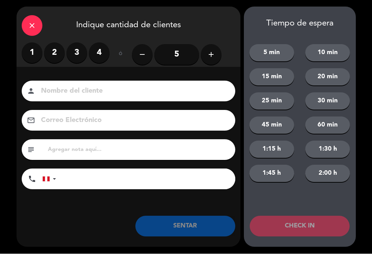
click at [53, 54] on label "2" at bounding box center [54, 53] width 21 height 21
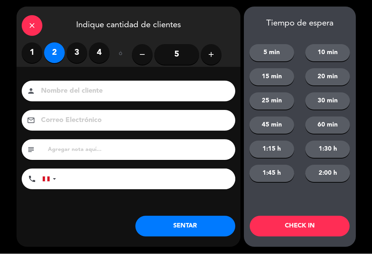
click at [108, 91] on input at bounding box center [133, 91] width 186 height 12
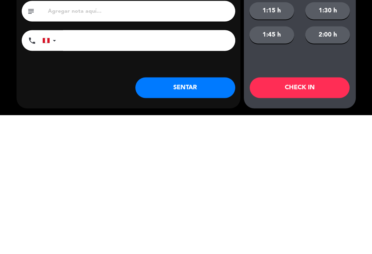
type input "Arnau Soteras"
click at [205, 169] on input "tel" at bounding box center [149, 179] width 172 height 21
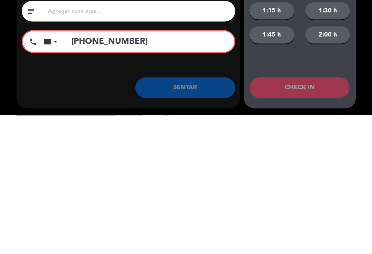
click at [74, 170] on input "[PHONE_NUMBER]" at bounding box center [149, 180] width 170 height 21
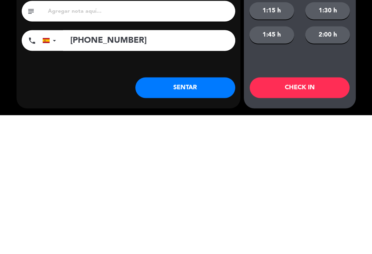
type input "[PHONE_NUMBER]"
click at [206, 216] on button "SENTAR" at bounding box center [185, 226] width 100 height 21
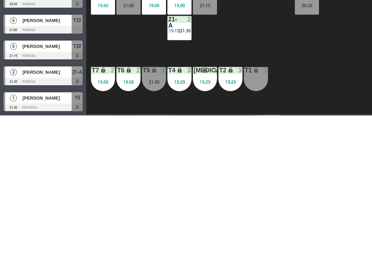
click at [293, 190] on div "T27 2 19:00 T25 3 19:15 T26A 2 20:10 T26 2 20:10 Privado 5 19:00 T24 3 19:45 T2…" at bounding box center [231, 159] width 282 height 187
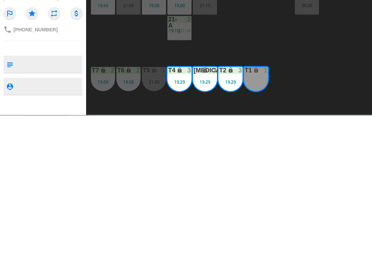
click at [197, 54] on button "Mover" at bounding box center [193, 54] width 34 height 14
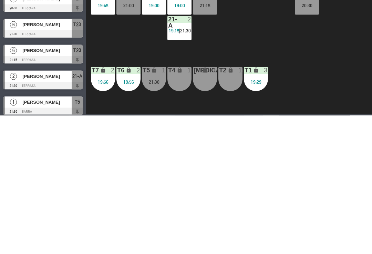
click at [256, 214] on div "T1 lock 3 19:29" at bounding box center [256, 218] width 24 height 24
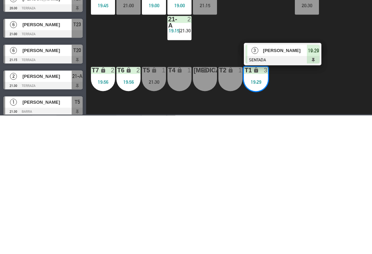
click at [267, 192] on span "[PERSON_NAME]" at bounding box center [285, 188] width 44 height 7
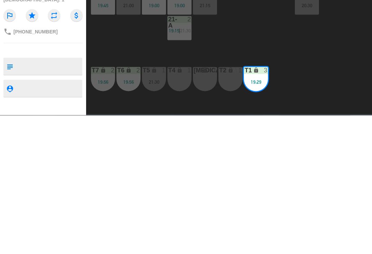
click at [226, 217] on div "T2 lock 1" at bounding box center [230, 218] width 24 height 24
click at [203, 217] on div "[MEDICAL_DATA] lock 1" at bounding box center [205, 218] width 24 height 24
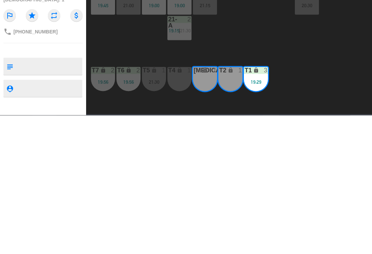
click at [238, 52] on button "Unir" at bounding box center [229, 54] width 34 height 14
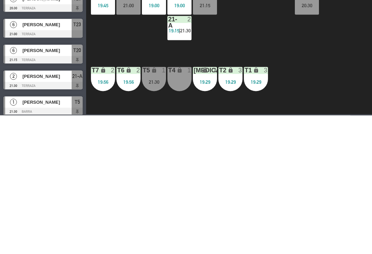
click at [254, 173] on div "T27 2 19:00 T25 3 19:15 T26A 2 20:10 T26 2 20:10 Privado 5 19:00 T24 3 19:45 T2…" at bounding box center [231, 159] width 282 height 187
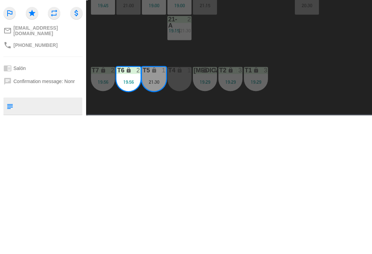
click at [218, 52] on button "Cambiar" at bounding box center [211, 54] width 34 height 14
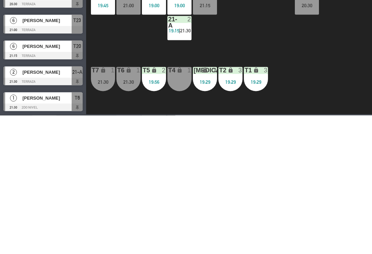
click at [155, 218] on div "19:56" at bounding box center [154, 220] width 24 height 5
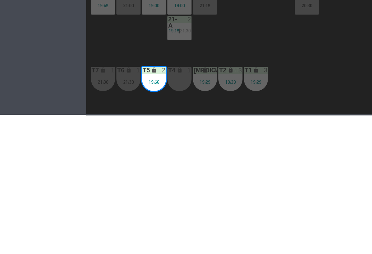
click at [174, 222] on div "T4 lock 1" at bounding box center [179, 218] width 24 height 24
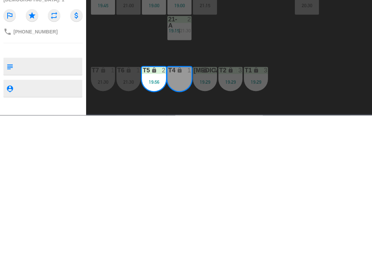
click at [236, 53] on button "Unir" at bounding box center [229, 54] width 34 height 14
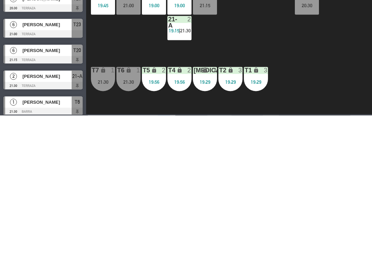
click at [255, 164] on div "T27 2 19:00 T25 3 19:15 T26A 2 20:10 T26 2 20:10 Privado 5 19:00 T24 3 19:45 T2…" at bounding box center [231, 159] width 282 height 187
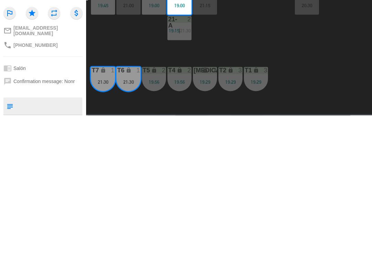
click at [196, 56] on button "Mover" at bounding box center [193, 54] width 34 height 14
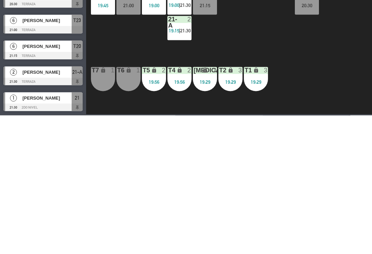
click at [246, 168] on div "T27 2 19:00 T25 3 19:15 T26A 2 20:10 T26 2 20:10 Privado 5 19:00 T24 3 19:45 T2…" at bounding box center [231, 159] width 282 height 187
click at [179, 148] on div "21 3 19:00 | 21:30" at bounding box center [179, 141] width 24 height 24
click at [189, 137] on div "21 3 19:00 | 21:30" at bounding box center [179, 141] width 24 height 24
click at [184, 144] on span "21:30" at bounding box center [185, 144] width 11 height 6
click at [291, 179] on div "T27 2 19:00 T25 3 19:15 T26A 2 20:10 T26 2 20:10 Privado 5 19:00 T24 3 19:45 T2…" at bounding box center [231, 159] width 282 height 187
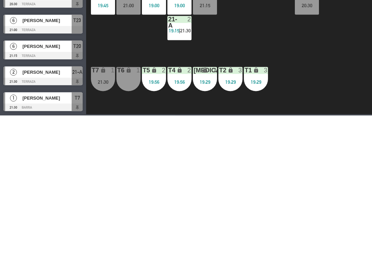
click at [22, 249] on div at bounding box center [42, 246] width 79 height 8
click at [339, 201] on div "T27 2 19:00 T25 3 19:15 T26A 2 20:10 T26 2 20:10 Privado 5 19:00 T24 3 19:45 T2…" at bounding box center [231, 159] width 282 height 187
click at [111, 8] on span "Mis reservas" at bounding box center [112, 7] width 29 height 4
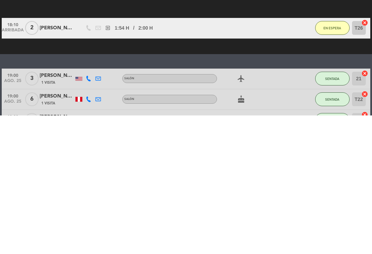
click at [183, 62] on div "SENTADAS 19 54" at bounding box center [185, 58] width 65 height 10
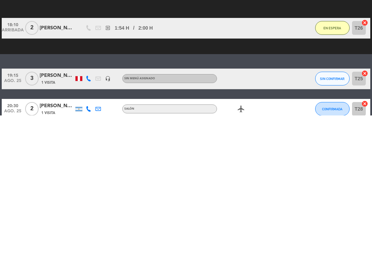
click at [332, 216] on span "SIN CONFIRMAR" at bounding box center [332, 218] width 24 height 4
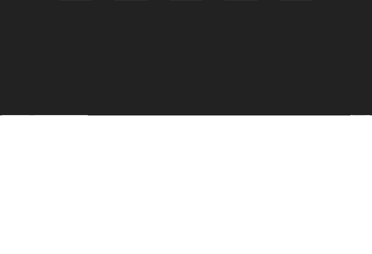
click at [168, 59] on button "NO-SHOW" at bounding box center [159, 60] width 52 height 15
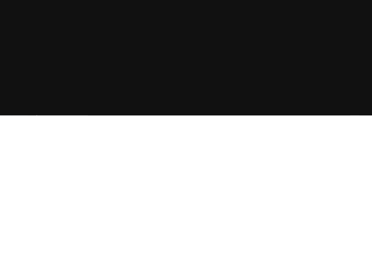
click at [231, 109] on button "CONFIRMAR NO-SHOW" at bounding box center [228, 111] width 79 height 16
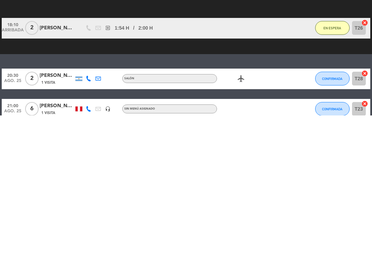
click at [153, 8] on span "Mapa de mesas" at bounding box center [144, 7] width 34 height 4
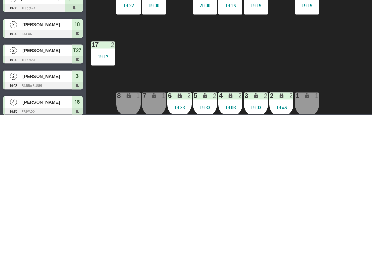
click at [371, 147] on div "18 4 19:15 19 8 16 2 19:22 10 2 19:00 11 2 20:00 12 2 19:15 13 5 19:15 14 3 19:…" at bounding box center [231, 159] width 282 height 187
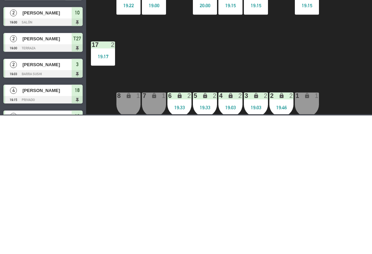
click at [156, 142] on div "19:00" at bounding box center [154, 144] width 24 height 5
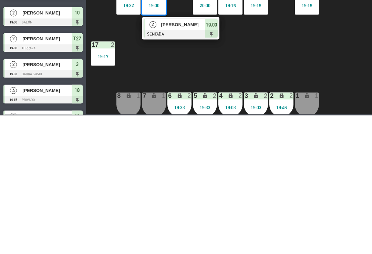
click at [171, 159] on div "[PERSON_NAME]" at bounding box center [183, 162] width 45 height 11
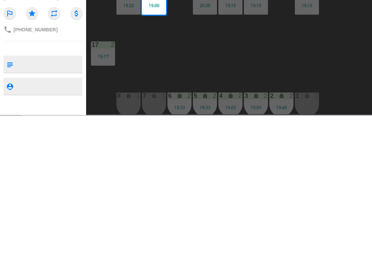
click at [310, 55] on button "SERVIR" at bounding box center [302, 54] width 34 height 14
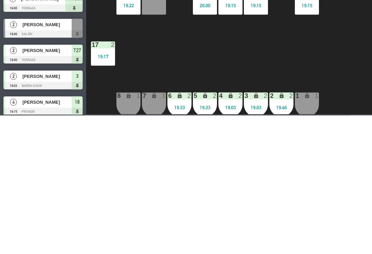
click at [342, 130] on div "18 4 19:15 19 8 16 2 19:22 10 2 11 2 20:00 12 2 19:15 13 5 19:15 14 3 19:15 17 …" at bounding box center [231, 159] width 282 height 187
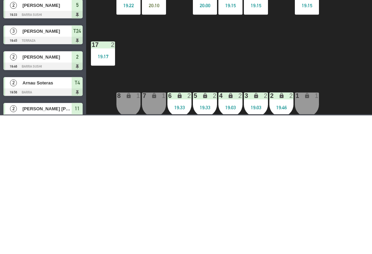
scroll to position [277, 0]
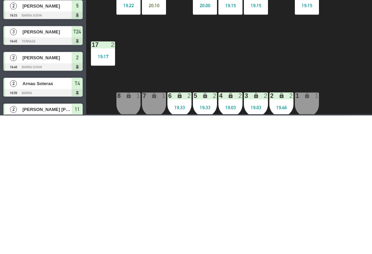
click at [203, 185] on div "18 4 19:15 19 8 16 2 19:22 10 2 20:10 11 2 20:00 12 2 19:15 13 5 19:15 14 3 19:…" at bounding box center [231, 159] width 282 height 187
click at [150, 35] on span "1er Nivel" at bounding box center [142, 30] width 49 height 15
click at [151, 63] on ng-component "menu Tomo Cocina Nikkei lunes 25. agosto - 20:10 Mis reservas Mapa de mesas Dis…" at bounding box center [186, 126] width 372 height 253
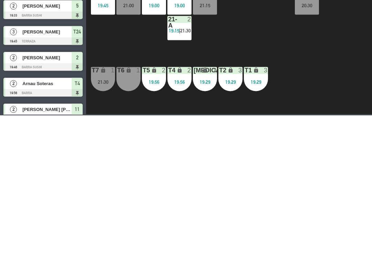
click at [275, 173] on div "T27 2 19:00 T25 4 T26A 2 T26 2 Privado 5 19:00 T24 3 19:45 T23 6 21:00 T22 6 19…" at bounding box center [231, 159] width 282 height 187
click at [183, 168] on span "21:30" at bounding box center [185, 169] width 11 height 6
click at [295, 188] on div "T27 2 19:00 T25 4 T26A 2 T26 2 Privado 5 19:00 T24 3 19:45 T23 6 21:00 T22 6 19…" at bounding box center [231, 159] width 282 height 187
click at [285, 183] on div "T27 2 19:00 T25 4 T26A 2 T26 2 Privado 5 19:00 T24 3 19:45 T23 6 21:00 T22 6 19…" at bounding box center [231, 159] width 282 height 187
click at [267, 181] on div "T27 2 19:00 T25 4 T26A 2 T26 2 Privado 5 19:00 T24 3 19:45 T23 6 21:00 T22 6 19…" at bounding box center [231, 159] width 282 height 187
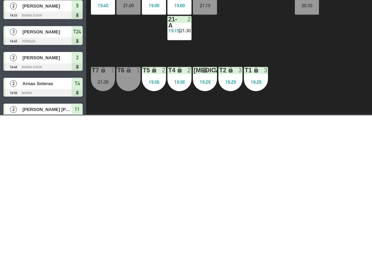
click at [270, 187] on div "T27 2 19:00 T25 4 T26A 2 T26 2 Privado 5 19:00 T24 3 19:45 T23 6 21:00 T22 6 19…" at bounding box center [231, 159] width 282 height 187
click at [288, 192] on div "T27 2 19:00 T25 4 T26A 2 T26 2 Privado 5 19:00 T24 3 19:45 T23 6 21:00 T22 6 19…" at bounding box center [231, 159] width 282 height 187
click at [275, 194] on div "T27 2 19:00 T25 4 T26A 2 T26 2 Privado 5 19:00 T24 3 19:45 T23 6 21:00 T22 6 19…" at bounding box center [231, 159] width 282 height 187
click at [331, 228] on div "T27 2 19:00 T25 4 T26A 2 T26 2 Privado 5 19:00 T24 3 19:45 T23 6 21:00 T22 6 19…" at bounding box center [231, 159] width 282 height 187
click at [301, 144] on div "20:30" at bounding box center [307, 144] width 24 height 5
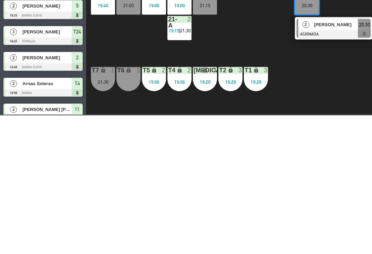
click at [255, 167] on div "T27 2 19:00 T25 4 T26A 2 T26 2 Privado 5 19:00 T24 3 19:45 T23 6 21:00 T22 6 19…" at bounding box center [231, 159] width 282 height 187
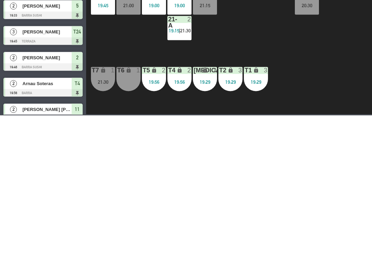
click at [143, 35] on span "2do Nivel" at bounding box center [142, 30] width 49 height 15
click at [146, 43] on ng-component "menu Tomo Cocina Nikkei lunes 25. agosto - 20:11 Mis reservas Mapa de mesas Dis…" at bounding box center [186, 126] width 372 height 253
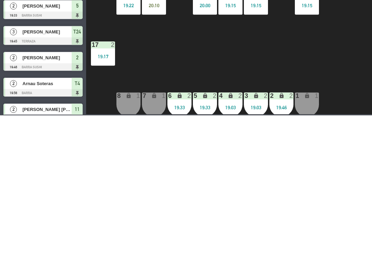
click at [323, 164] on div "18 4 19:15 19 8 16 2 19:22 10 2 20:10 11 2 20:00 12 2 19:15 13 5 19:15 14 3 19:…" at bounding box center [231, 159] width 282 height 187
click at [307, 145] on div "19:15" at bounding box center [307, 144] width 24 height 5
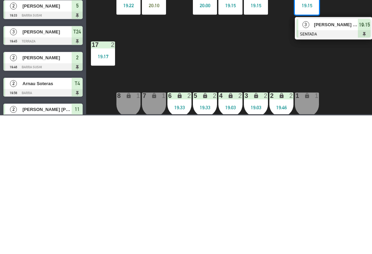
click at [337, 173] on div at bounding box center [334, 173] width 74 height 8
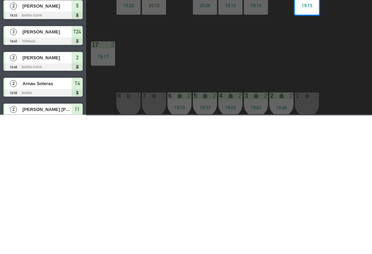
scroll to position [0, 0]
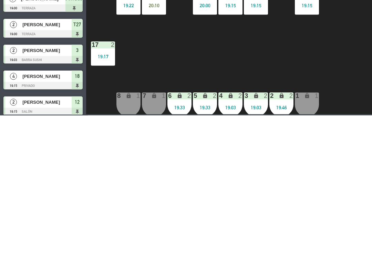
click at [303, 49] on div "power_input close" at bounding box center [211, 54] width 250 height 26
click at [316, 138] on div "14 3 19:15" at bounding box center [307, 141] width 24 height 24
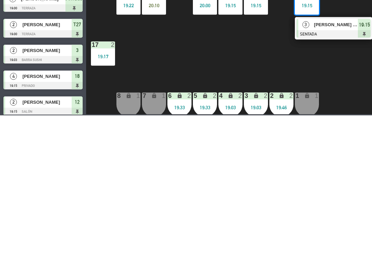
click at [335, 160] on span "[PERSON_NAME] del [PERSON_NAME]" at bounding box center [336, 162] width 44 height 7
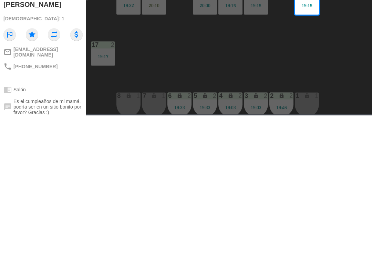
click at [313, 53] on button "SERVIR" at bounding box center [302, 54] width 34 height 14
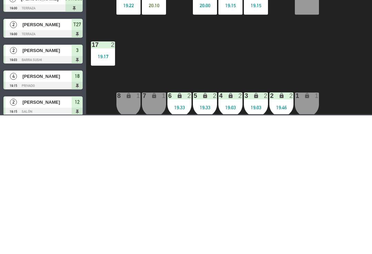
click at [245, 35] on div "Sin sentar" at bounding box center [249, 31] width 39 height 10
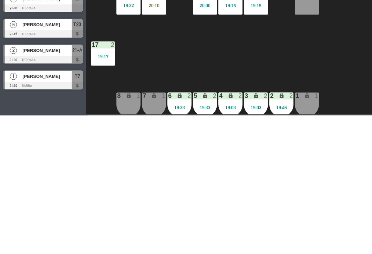
click at [249, 23] on div "Todas Sin sentar" at bounding box center [230, 31] width 79 height 21
click at [276, 249] on div "2 lock 2 19:46" at bounding box center [281, 243] width 24 height 24
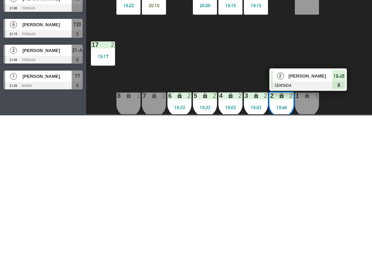
click at [287, 214] on div "2" at bounding box center [280, 214] width 15 height 11
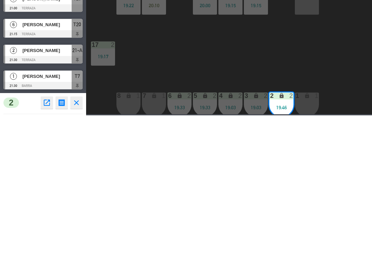
click at [316, 242] on div "1 lock 1" at bounding box center [307, 243] width 24 height 24
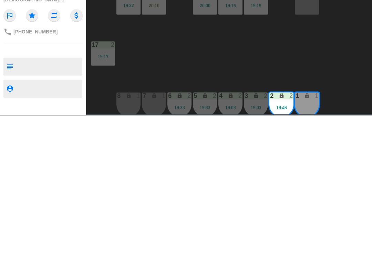
click at [229, 54] on button "Unir" at bounding box center [229, 54] width 34 height 14
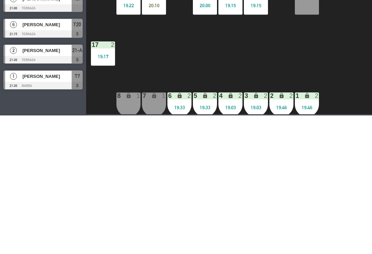
click at [35, 216] on span "[PERSON_NAME]" at bounding box center [46, 214] width 49 height 7
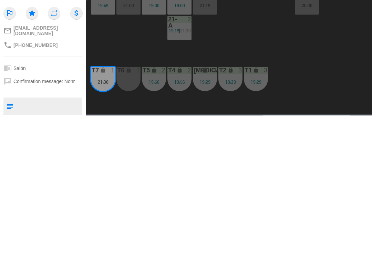
click at [48, 53] on icon "open_in_new" at bounding box center [47, 51] width 8 height 8
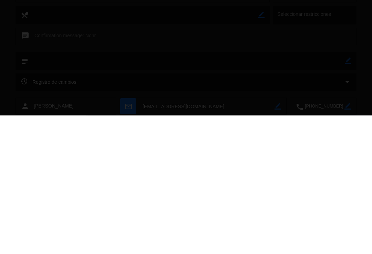
click at [41, 65] on div at bounding box center [186, 127] width 372 height 254
click at [46, 71] on div at bounding box center [186, 127] width 372 height 254
click at [42, 60] on div at bounding box center [186, 127] width 372 height 254
click at [32, 64] on div at bounding box center [186, 127] width 372 height 254
click at [30, 67] on div at bounding box center [186, 127] width 372 height 254
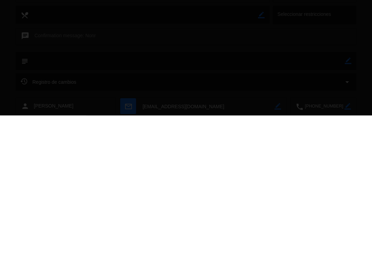
click at [31, 69] on div at bounding box center [186, 127] width 372 height 254
click at [28, 69] on div at bounding box center [186, 127] width 372 height 254
click at [25, 72] on div at bounding box center [186, 127] width 372 height 254
click at [26, 69] on div at bounding box center [186, 127] width 372 height 254
click at [23, 69] on button "REAGENDAR" at bounding box center [42, 69] width 54 height 14
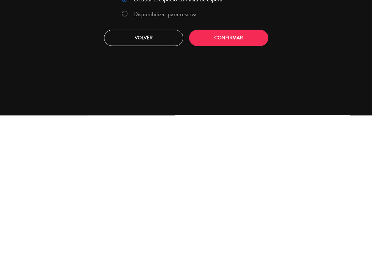
click at [137, 144] on label "Ocupar el espacio con lista de espera" at bounding box center [172, 138] width 108 height 12
click at [184, 156] on label "Disponibilizar para reserva" at bounding box center [164, 152] width 63 height 6
click at [218, 185] on button "Confirmar" at bounding box center [228, 176] width 79 height 16
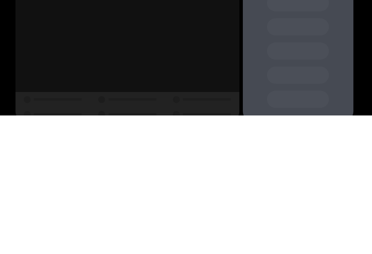
click at [63, 95] on div "Almuerzo" at bounding box center [74, 94] width 106 height 14
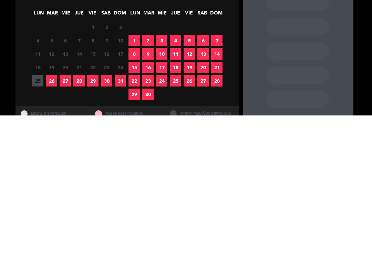
click at [55, 221] on span "26" at bounding box center [51, 219] width 11 height 11
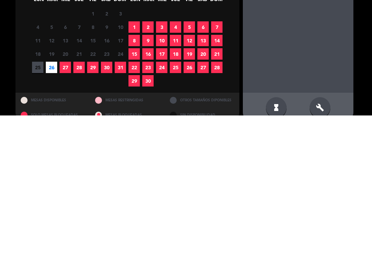
scroll to position [16, 0]
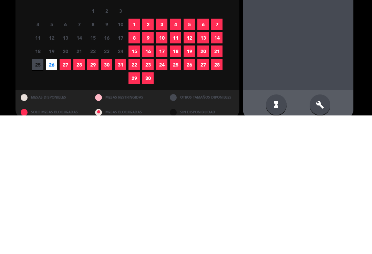
click at [322, 233] on div "build" at bounding box center [320, 243] width 21 height 21
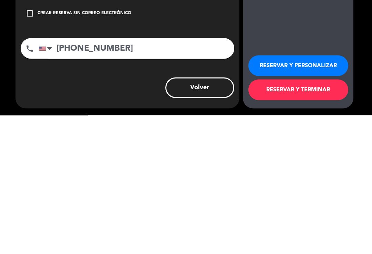
scroll to position [0, 0]
click at [291, 230] on button "RESERVAR Y TERMINAR" at bounding box center [298, 228] width 100 height 21
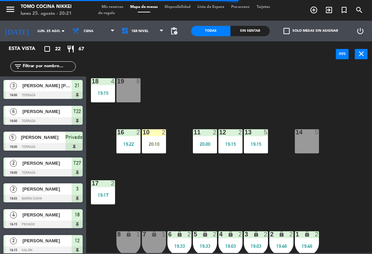
click at [249, 27] on div "Sin sentar" at bounding box center [249, 31] width 39 height 10
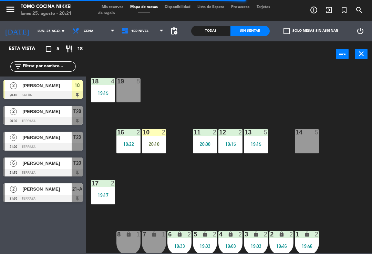
click at [255, 29] on div "Sin sentar" at bounding box center [249, 31] width 39 height 10
click at [250, 35] on div "Sin sentar" at bounding box center [249, 31] width 39 height 10
click at [299, 147] on div "14 5" at bounding box center [307, 141] width 24 height 24
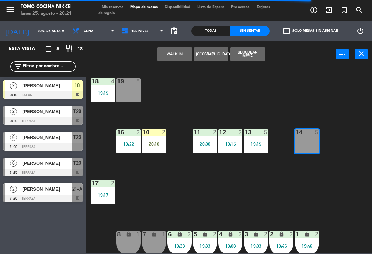
click at [168, 47] on button "WALK IN" at bounding box center [174, 54] width 34 height 14
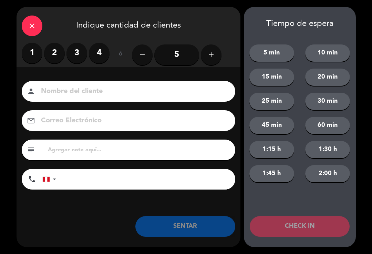
click at [50, 51] on label "2" at bounding box center [54, 53] width 21 height 21
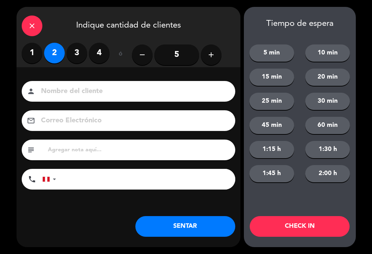
click at [80, 92] on input at bounding box center [133, 91] width 186 height 12
type input "[PERSON_NAME]"
click at [229, 23] on div "close Indique cantidad de clientes" at bounding box center [129, 25] width 224 height 36
click at [264, 75] on button "15 min" at bounding box center [271, 77] width 45 height 17
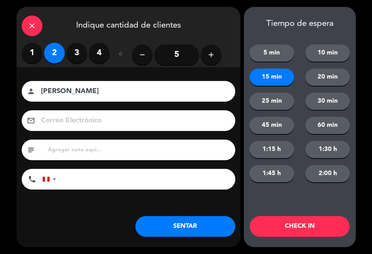
click at [303, 217] on button "CHECK IN" at bounding box center [300, 226] width 100 height 21
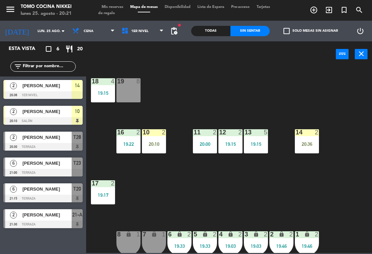
click at [216, 193] on div "18 4 19:15 19 8 16 2 19:22 10 2 20:10 11 2 20:00 12 2 19:15 13 5 19:15 14 2 20:…" at bounding box center [231, 159] width 282 height 187
click at [202, 189] on div "18 4 19:15 19 8 16 2 19:22 10 2 20:10 11 2 20:00 12 2 19:15 13 5 19:15 14 2 20:…" at bounding box center [231, 159] width 282 height 187
click at [152, 52] on div "power_input close" at bounding box center [211, 54] width 250 height 26
click at [139, 30] on span "1er Nivel" at bounding box center [139, 31] width 17 height 4
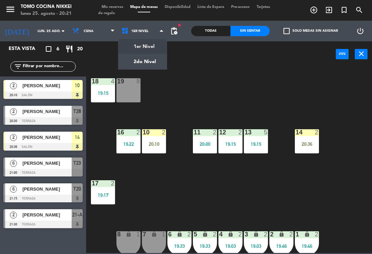
click at [140, 67] on ng-component "menu Tomo Cocina Nikkei lunes 25. agosto - 20:21 Mis reservas Mapa de mesas Dis…" at bounding box center [186, 126] width 372 height 253
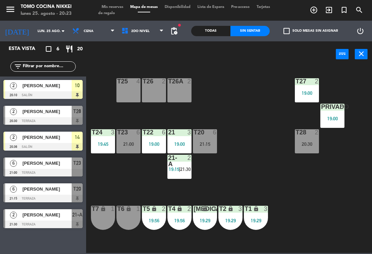
click at [157, 26] on span "2do Nivel" at bounding box center [142, 30] width 49 height 15
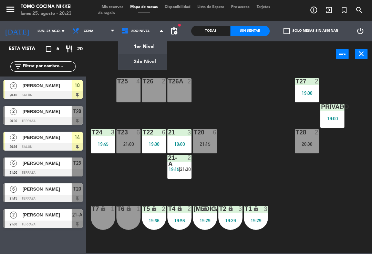
click at [158, 37] on span "2do Nivel" at bounding box center [142, 30] width 49 height 15
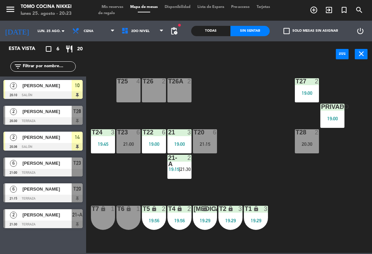
click at [154, 32] on span "2do Nivel" at bounding box center [142, 30] width 49 height 15
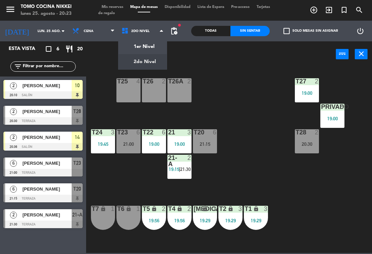
click at [167, 56] on ng-component "menu Tomo Cocina Nikkei lunes 25. agosto - 20:23 Mis reservas Mapa de mesas Dis…" at bounding box center [186, 126] width 372 height 253
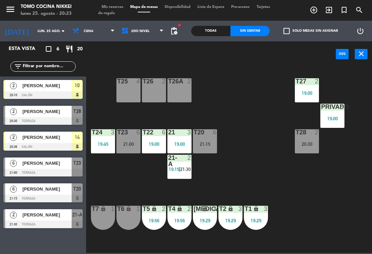
click at [148, 33] on span "2do Nivel" at bounding box center [142, 30] width 49 height 15
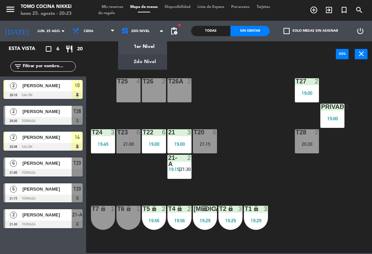
click at [159, 48] on ng-component "menu Tomo Cocina Nikkei lunes 25. agosto - 20:23 Mis reservas Mapa de mesas Dis…" at bounding box center [186, 126] width 372 height 253
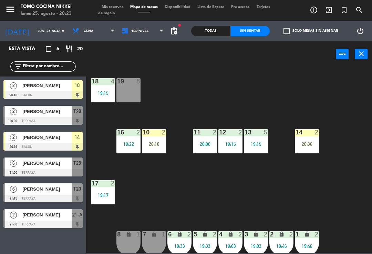
click at [123, 141] on div "19:22" at bounding box center [128, 143] width 24 height 5
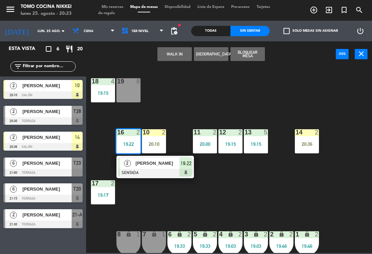
click at [174, 164] on span "[PERSON_NAME]" at bounding box center [158, 162] width 44 height 7
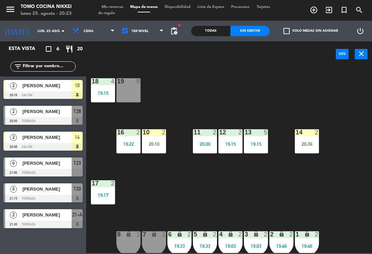
click at [128, 142] on div "19:22" at bounding box center [128, 144] width 24 height 5
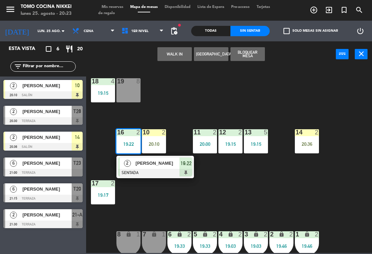
click at [174, 164] on span "[PERSON_NAME]" at bounding box center [158, 162] width 44 height 7
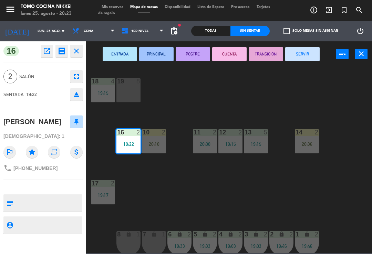
click at [301, 59] on button "SERVIR" at bounding box center [302, 54] width 34 height 14
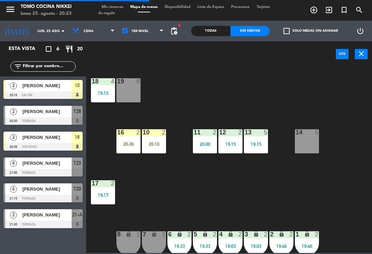
click at [245, 200] on div "18 4 19:15 19 8 16 2 20:36 10 2 20:10 11 2 20:00 12 2 19:15 13 5 19:15 14 5 17 …" at bounding box center [231, 159] width 282 height 187
click at [266, 35] on div "Sin sentar" at bounding box center [249, 31] width 39 height 10
click at [354, 175] on div "18 4 19:15 19 8 16 2 20:36 10 2 20:10 11 2 20:00 12 2 19:15 13 5 19:15 14 5 17 …" at bounding box center [231, 159] width 282 height 187
click at [119, 9] on span "Mis reservas" at bounding box center [112, 7] width 29 height 4
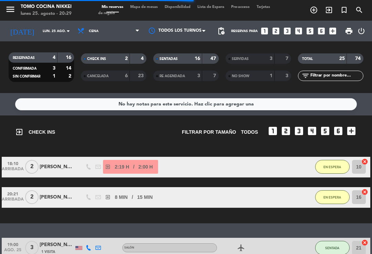
click at [191, 55] on div "16" at bounding box center [194, 59] width 14 height 8
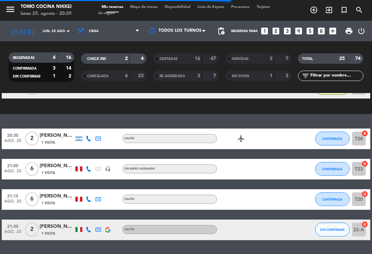
scroll to position [108, 0]
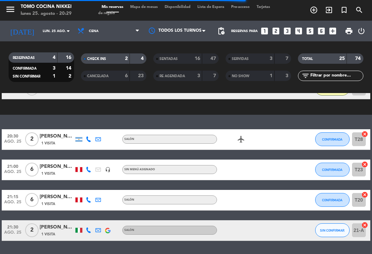
click at [331, 132] on button "CONFIRMADA" at bounding box center [332, 139] width 34 height 14
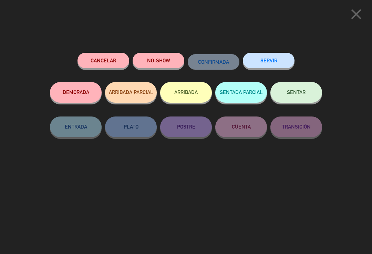
click at [309, 101] on button "SENTAR" at bounding box center [296, 92] width 52 height 21
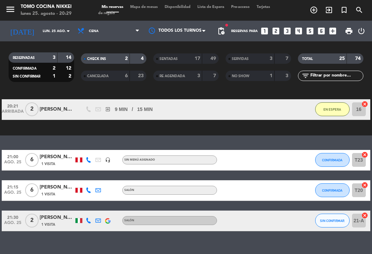
scroll to position [88, 0]
